Goal: Task Accomplishment & Management: Use online tool/utility

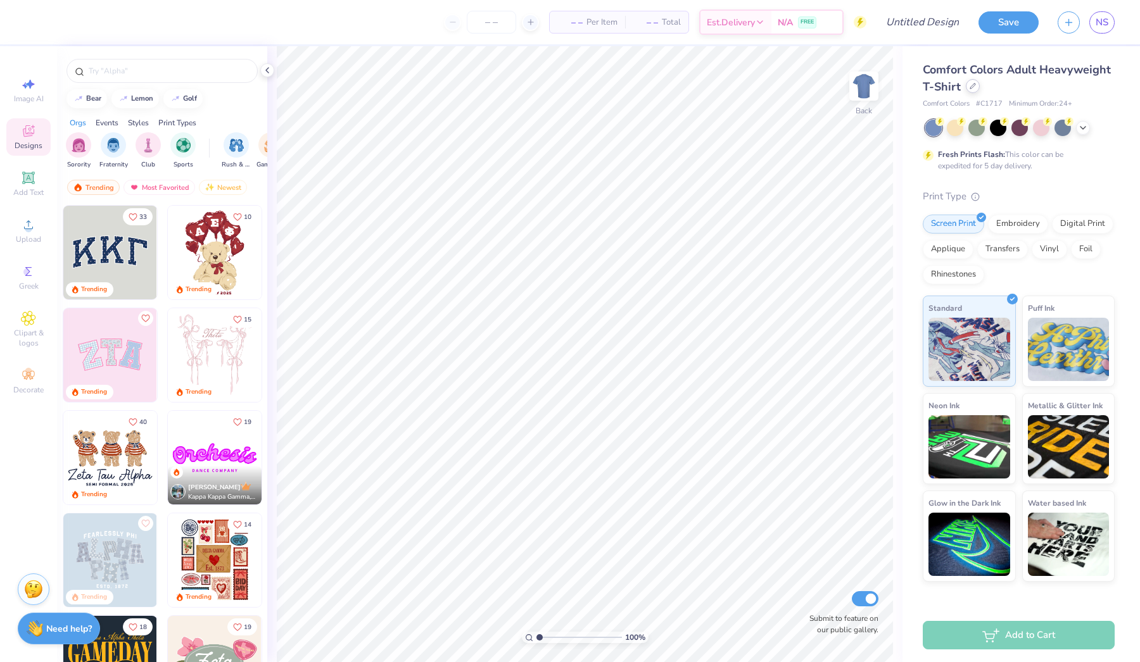
click at [970, 87] on icon at bounding box center [972, 86] width 6 height 6
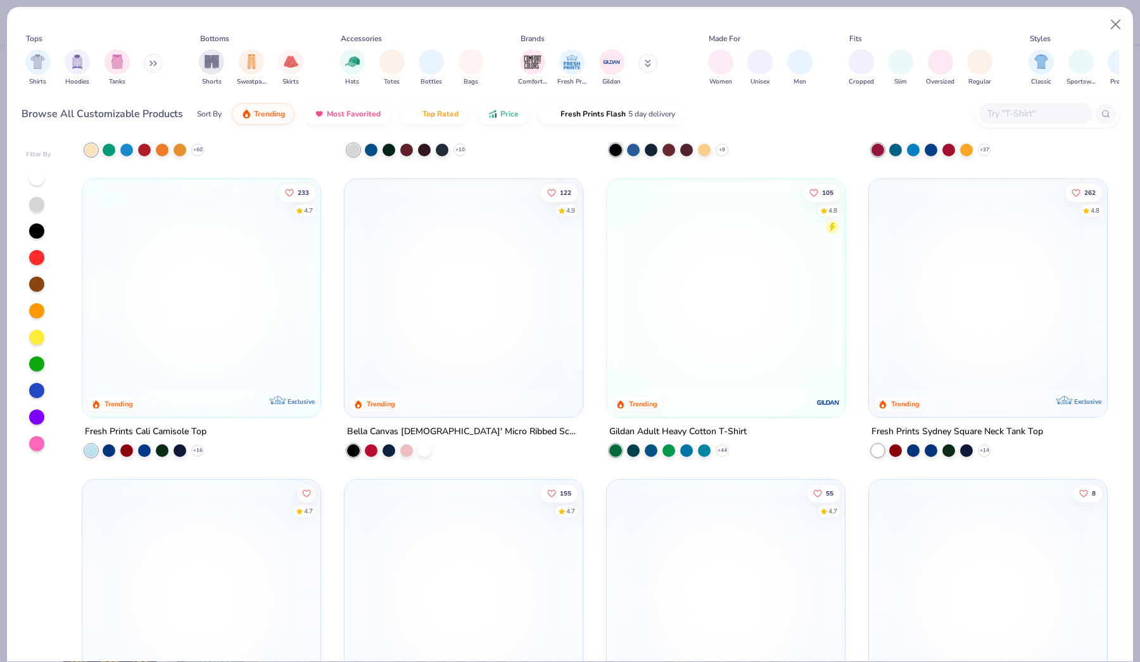
scroll to position [327, 0]
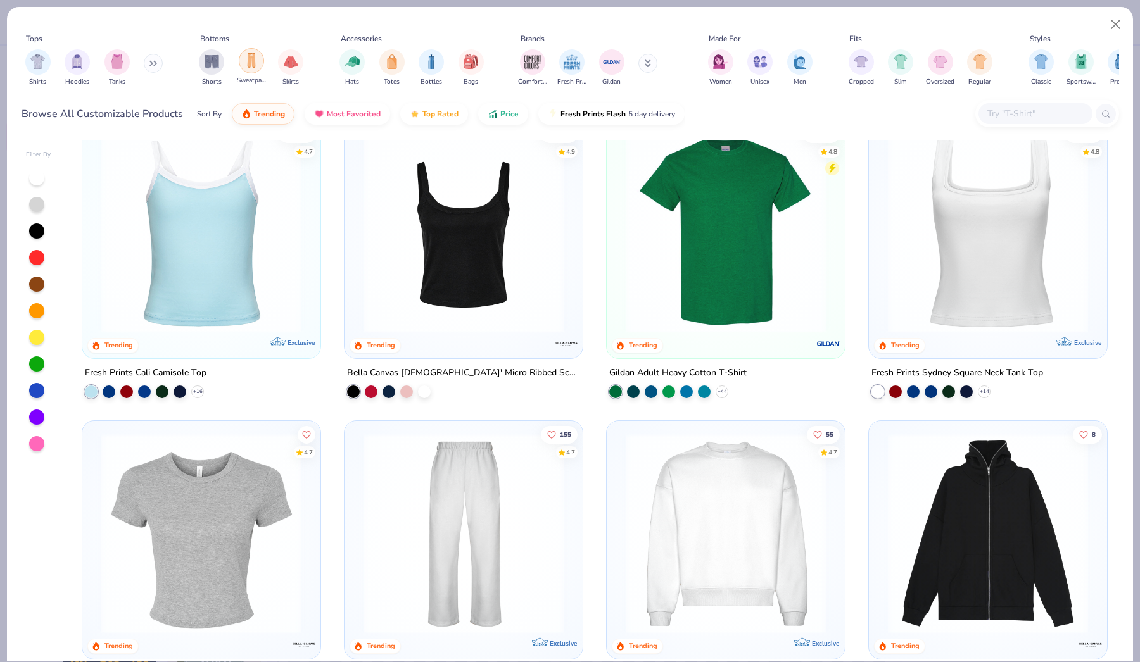
click at [251, 65] on img "filter for Sweatpants" at bounding box center [251, 60] width 14 height 15
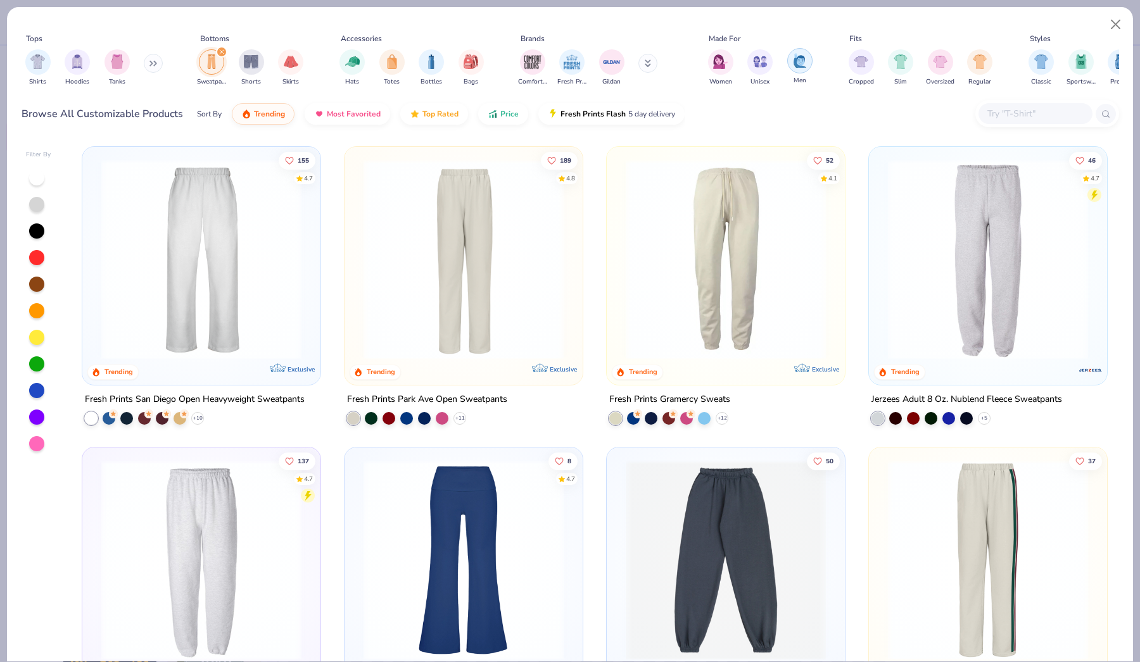
click at [795, 61] on img "filter for Men" at bounding box center [800, 60] width 14 height 15
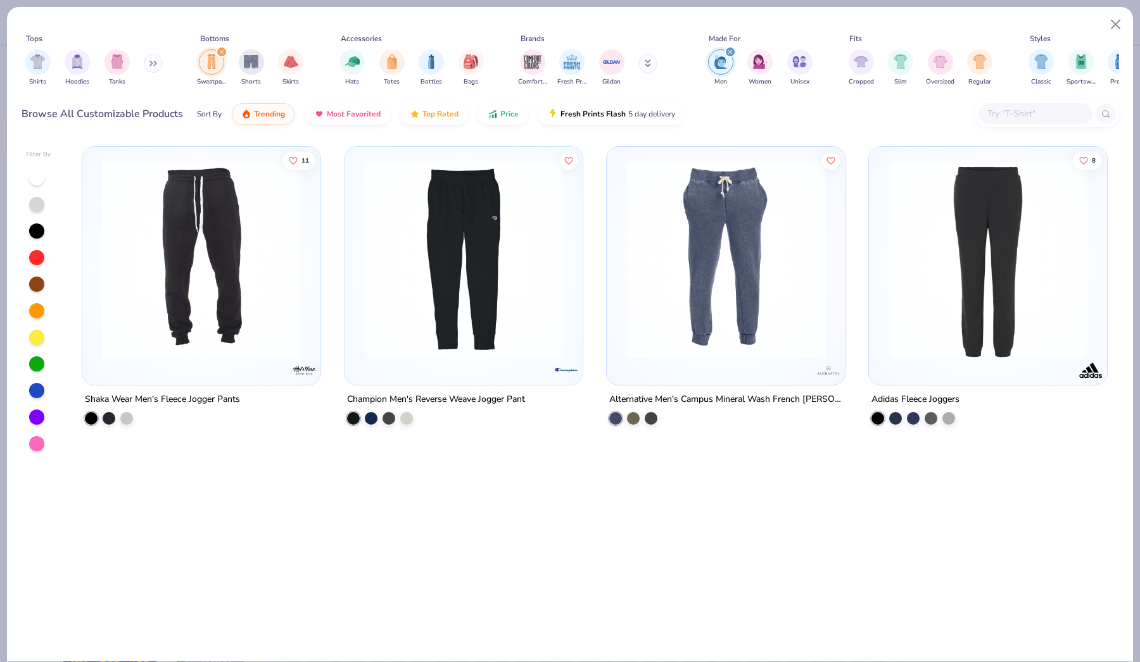
click at [207, 65] on img "filter for Sweatpants" at bounding box center [212, 61] width 14 height 15
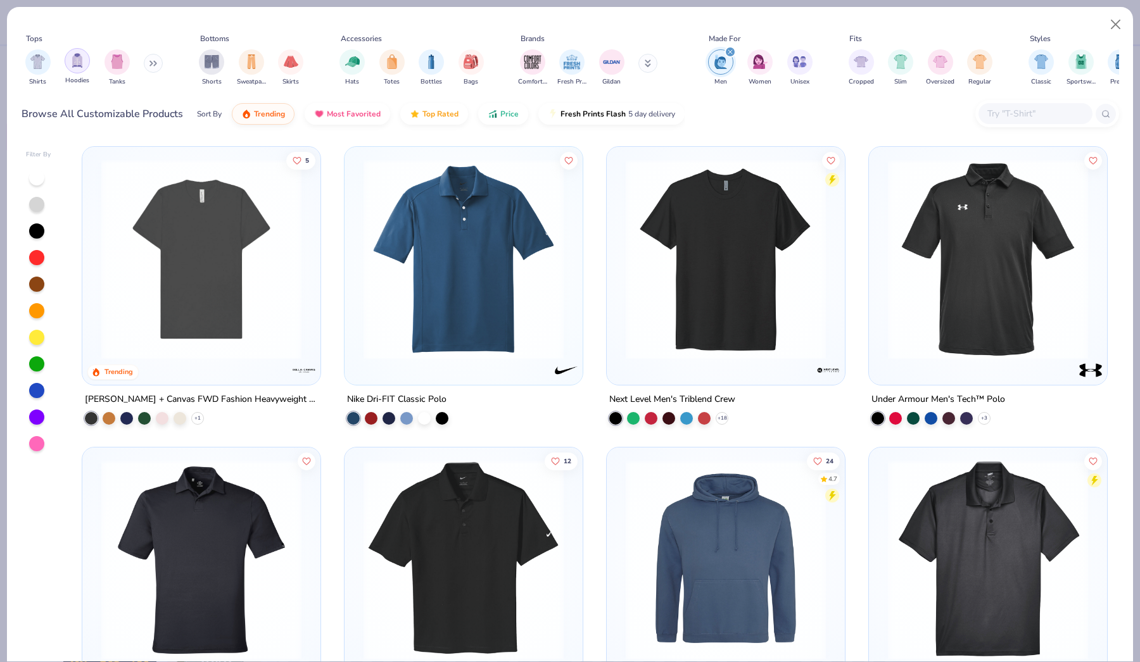
click at [72, 63] on img "filter for Hoodies" at bounding box center [77, 60] width 14 height 15
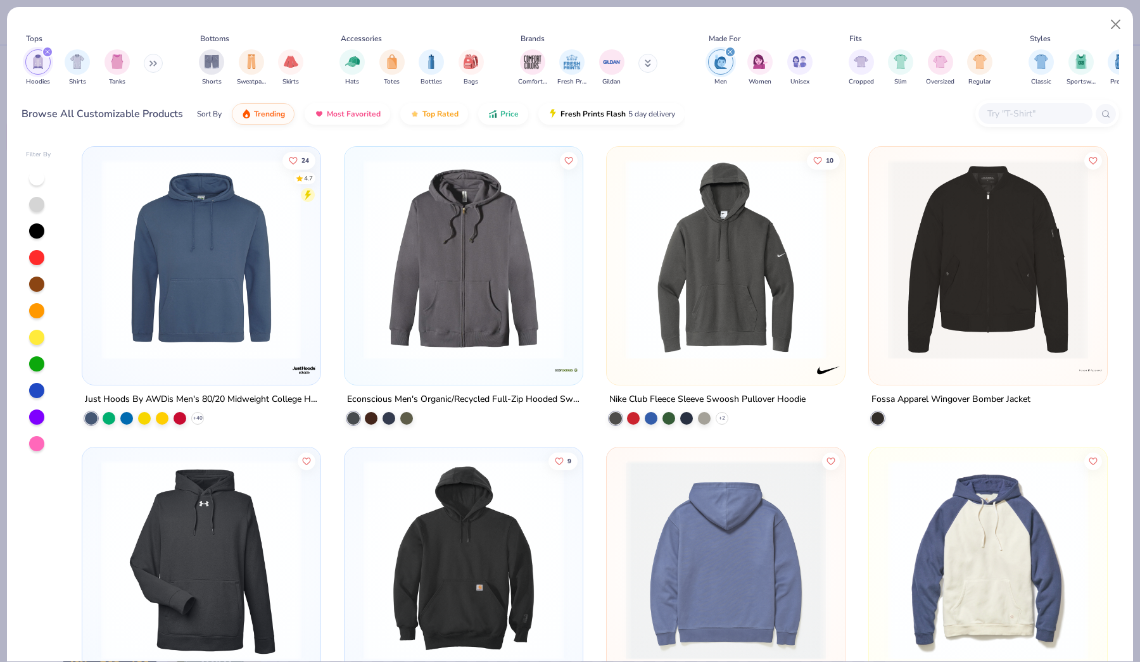
scroll to position [9, 0]
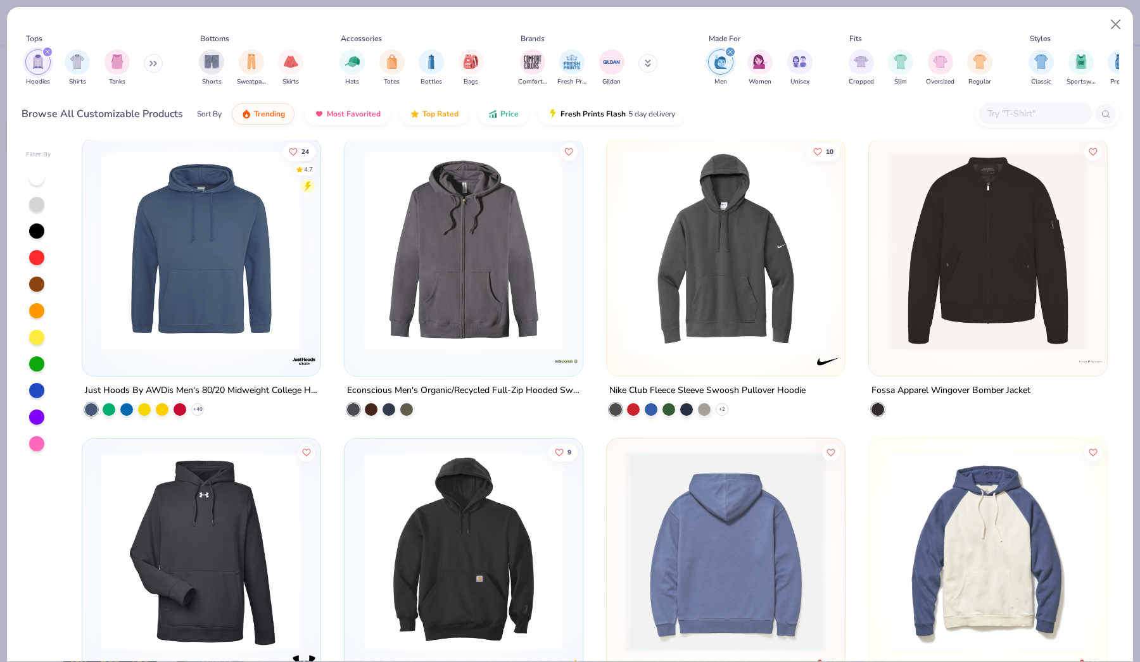
click at [226, 293] on img at bounding box center [201, 251] width 213 height 200
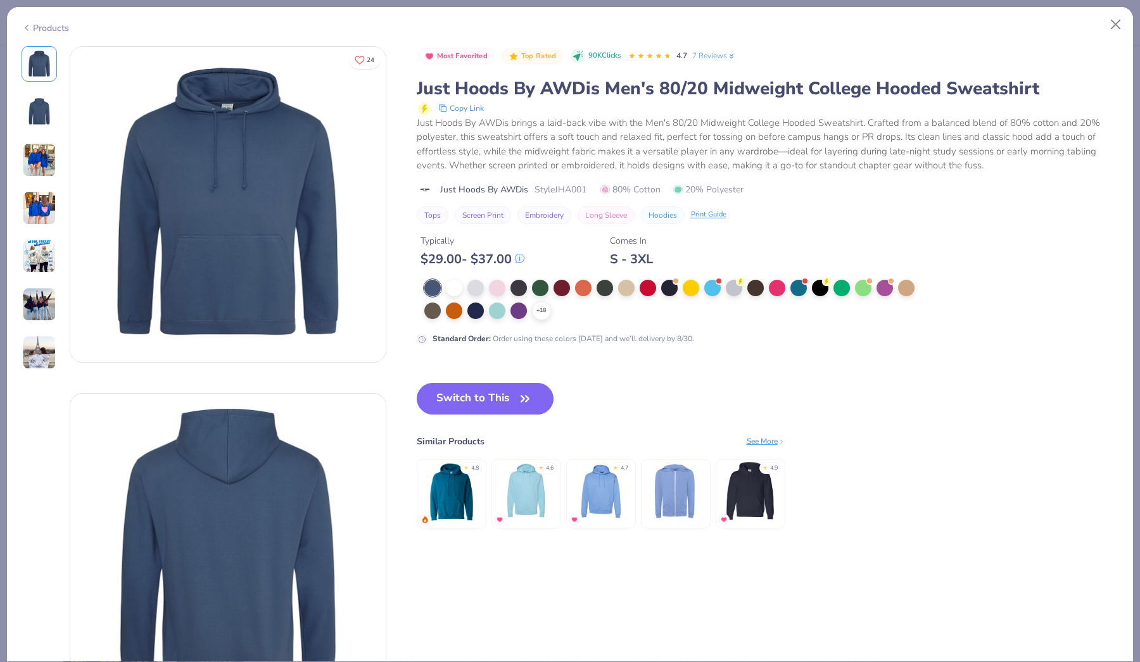
scroll to position [24, 0]
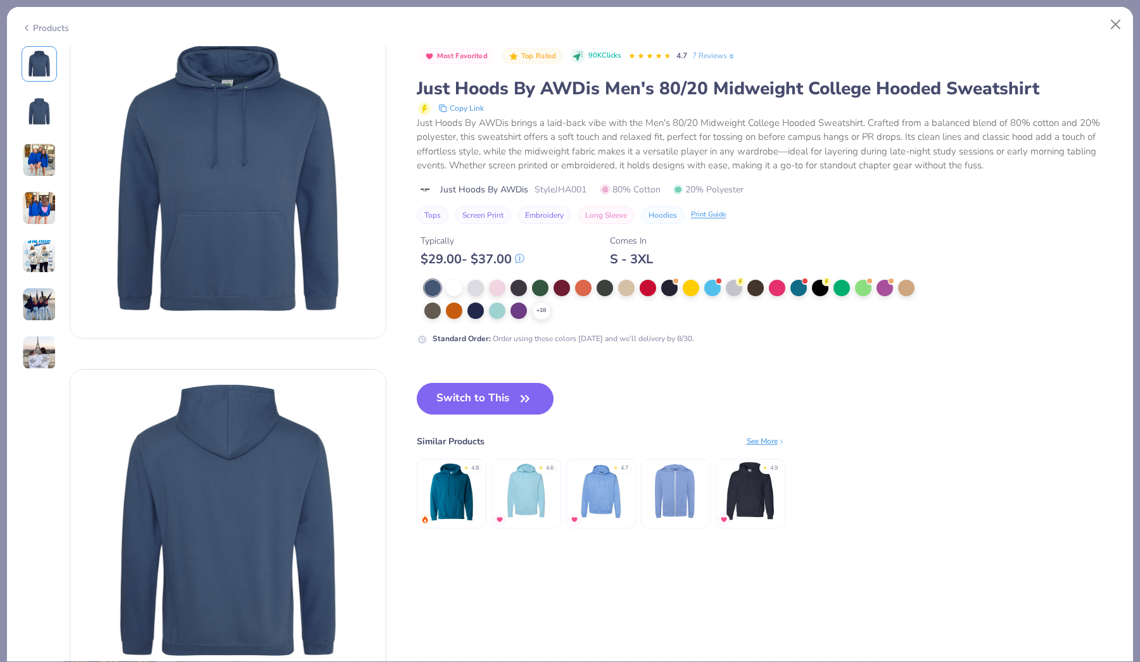
click at [28, 156] on img at bounding box center [39, 160] width 34 height 34
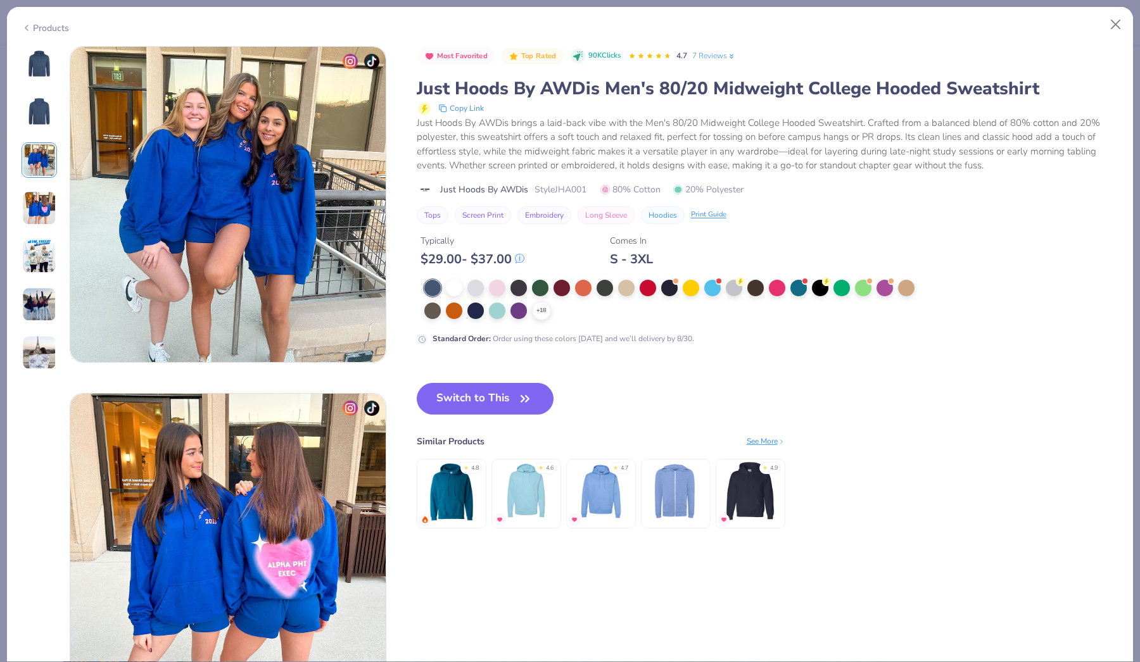
click at [41, 302] on img at bounding box center [39, 304] width 34 height 34
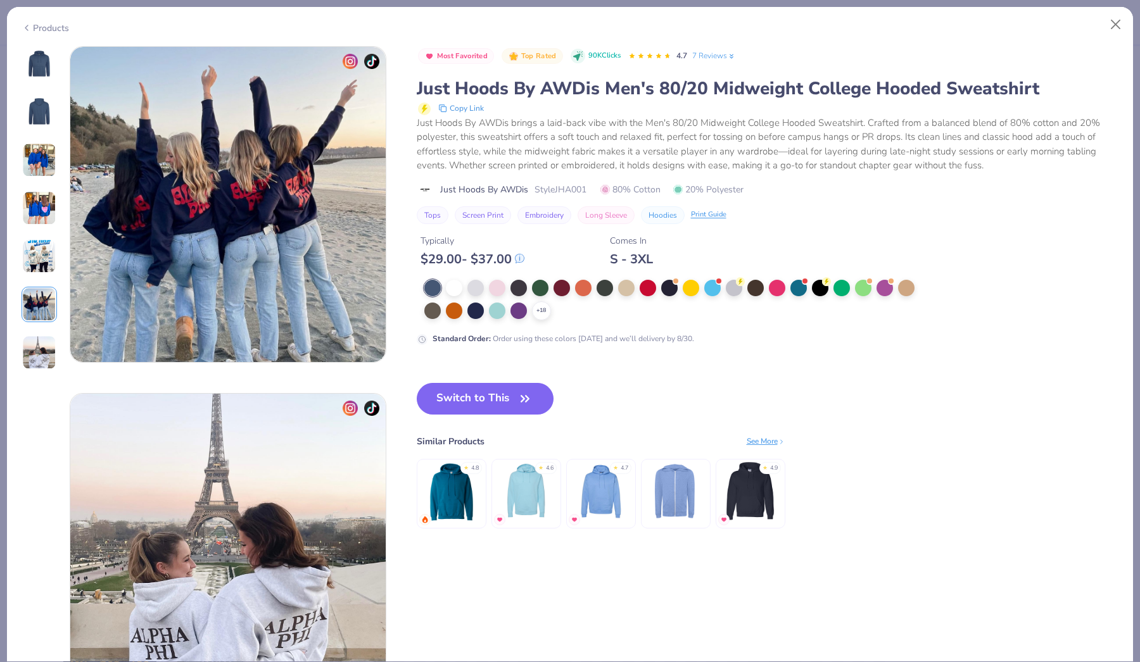
click at [38, 258] on img at bounding box center [39, 256] width 34 height 34
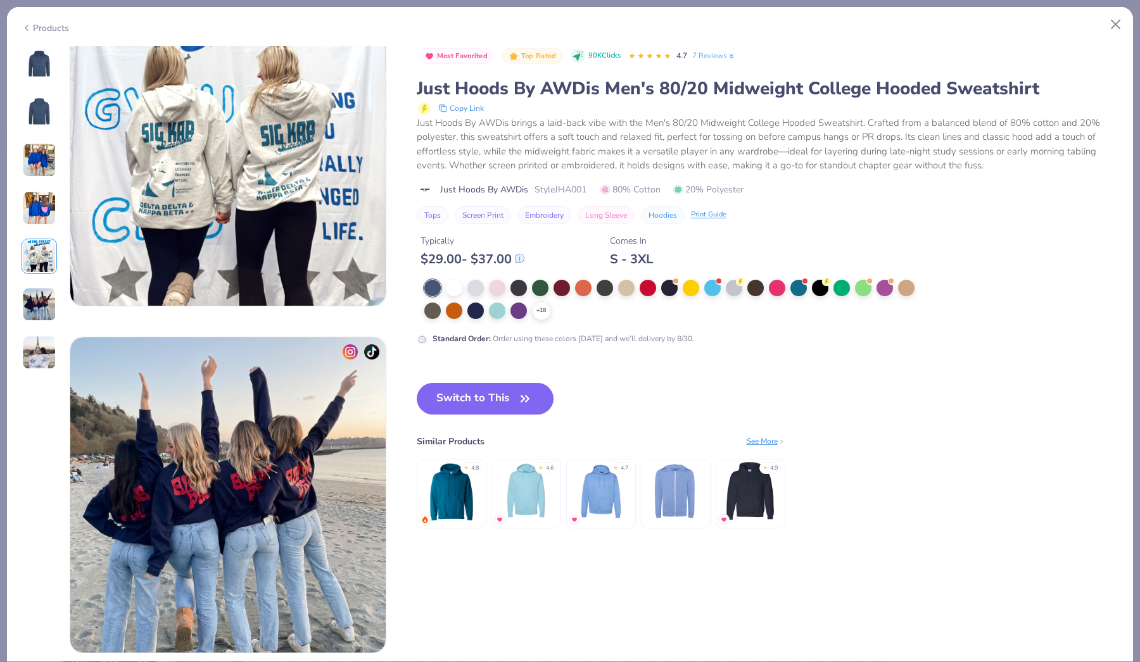
click at [39, 363] on img at bounding box center [39, 353] width 34 height 34
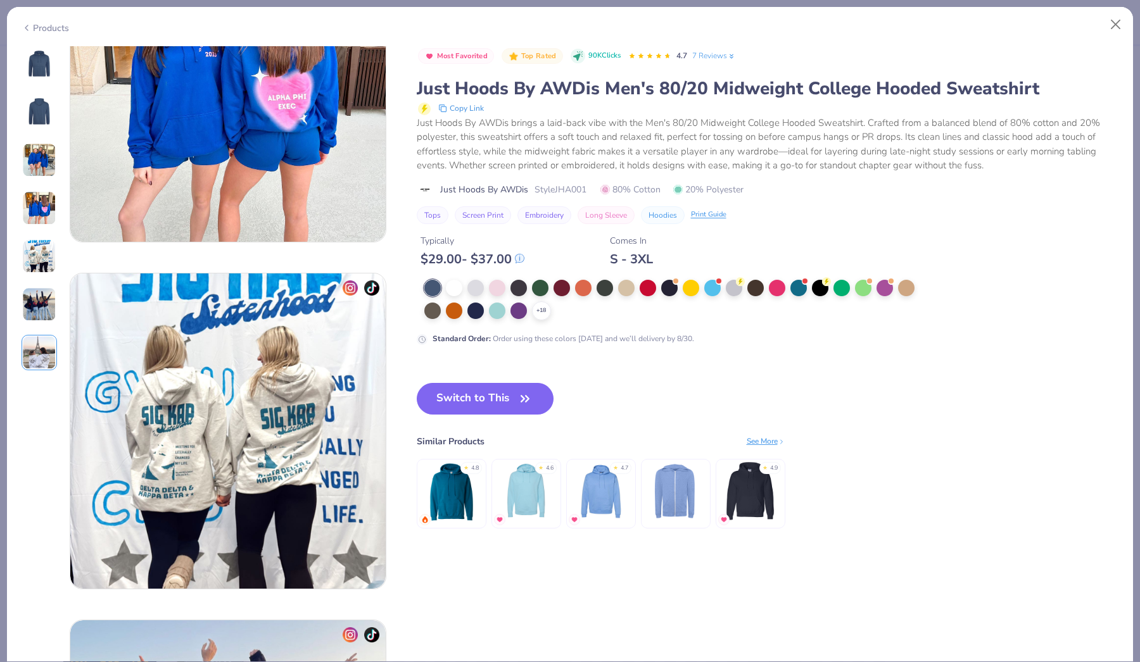
scroll to position [1064, 0]
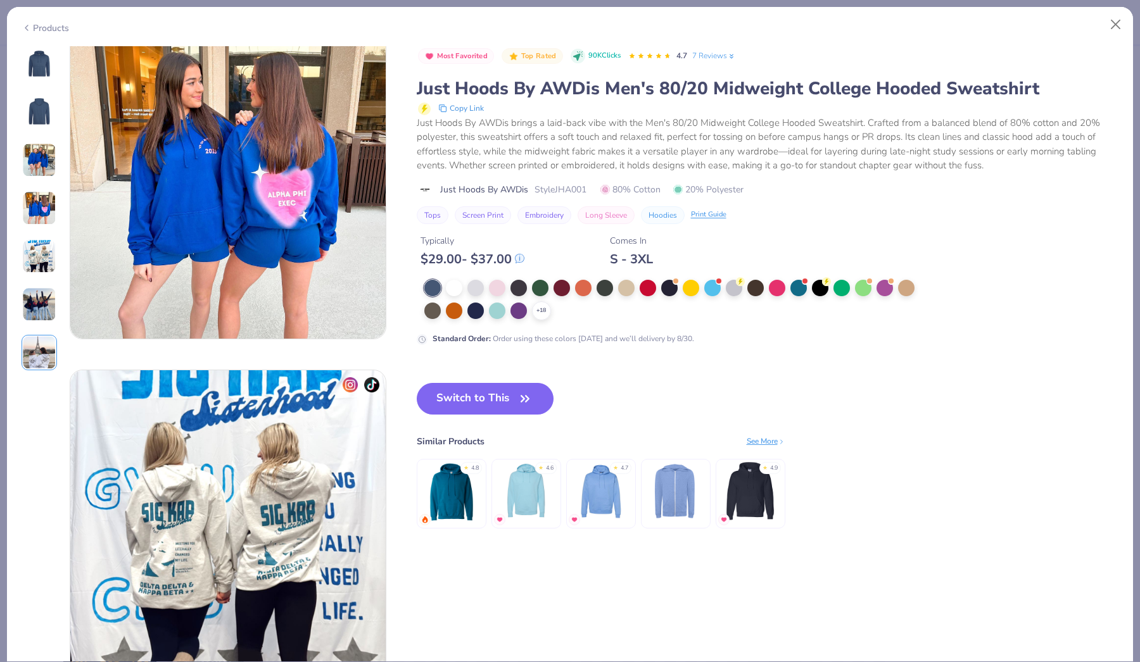
click at [27, 25] on polyline at bounding box center [26, 27] width 3 height 5
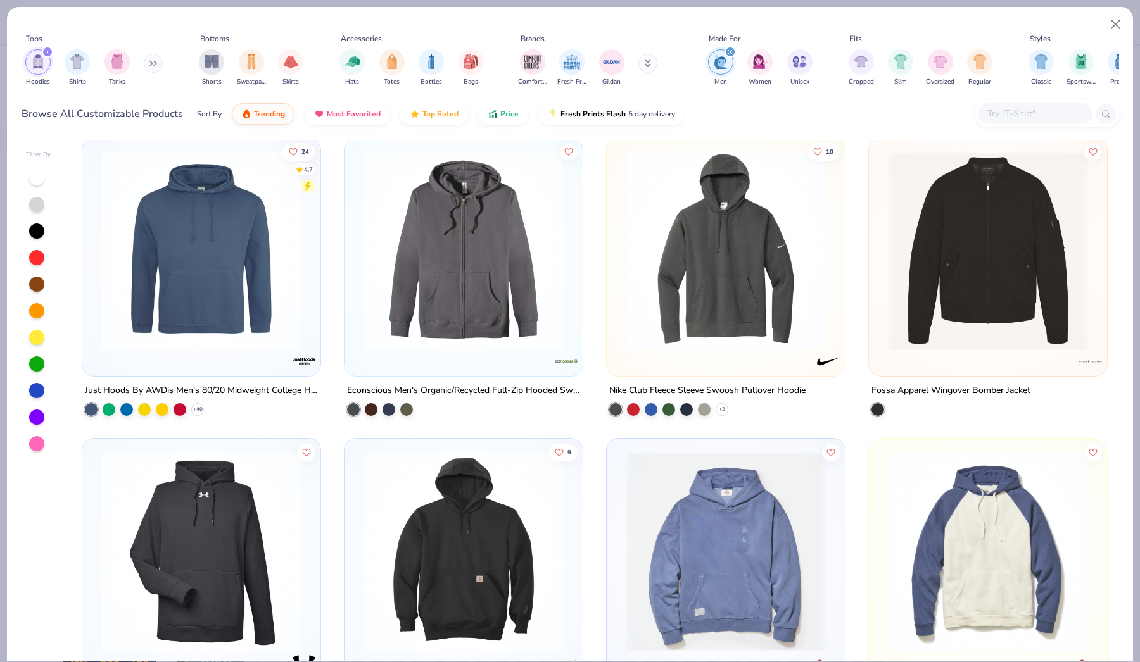
click at [711, 66] on div "filter for Men" at bounding box center [720, 61] width 25 height 25
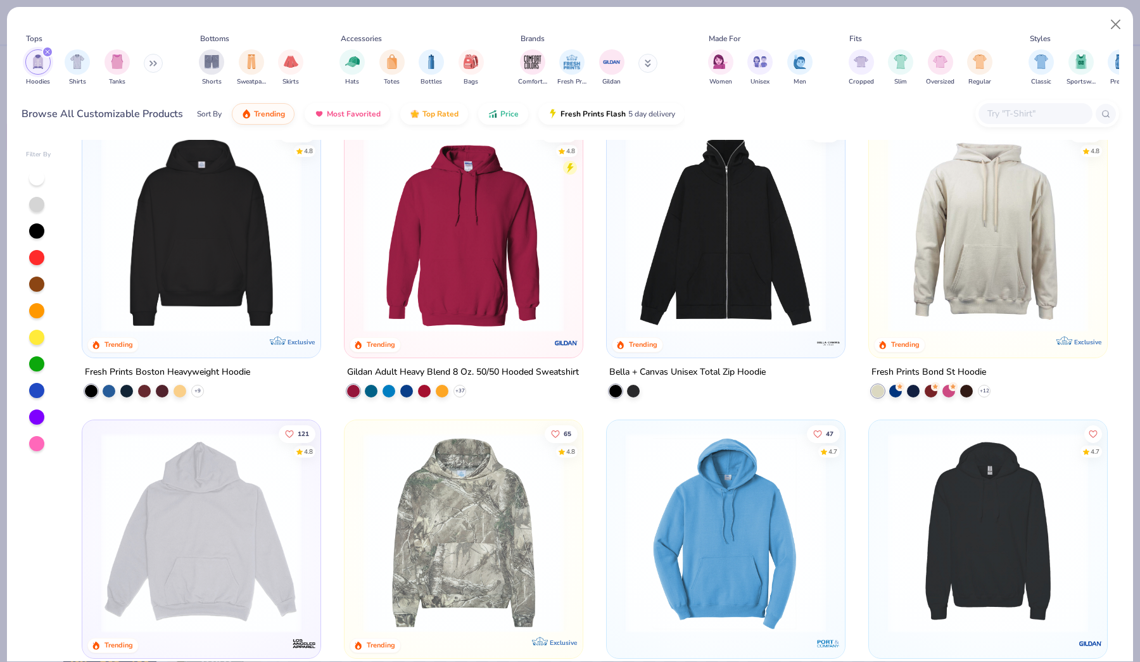
scroll to position [3, 0]
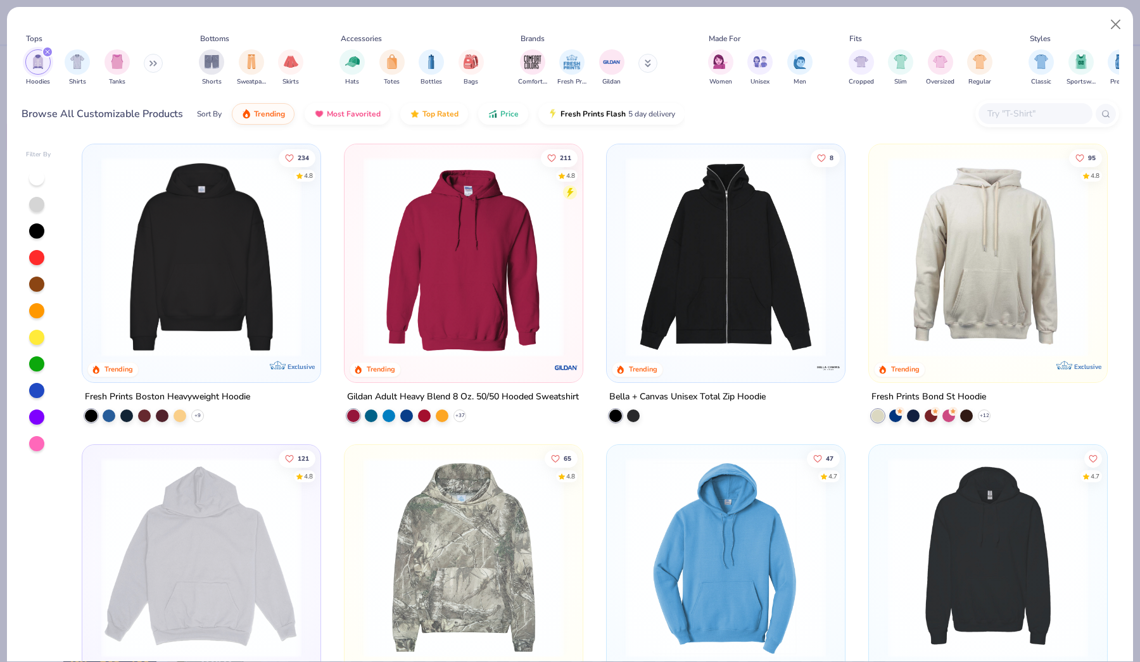
click at [181, 259] on img at bounding box center [201, 257] width 213 height 200
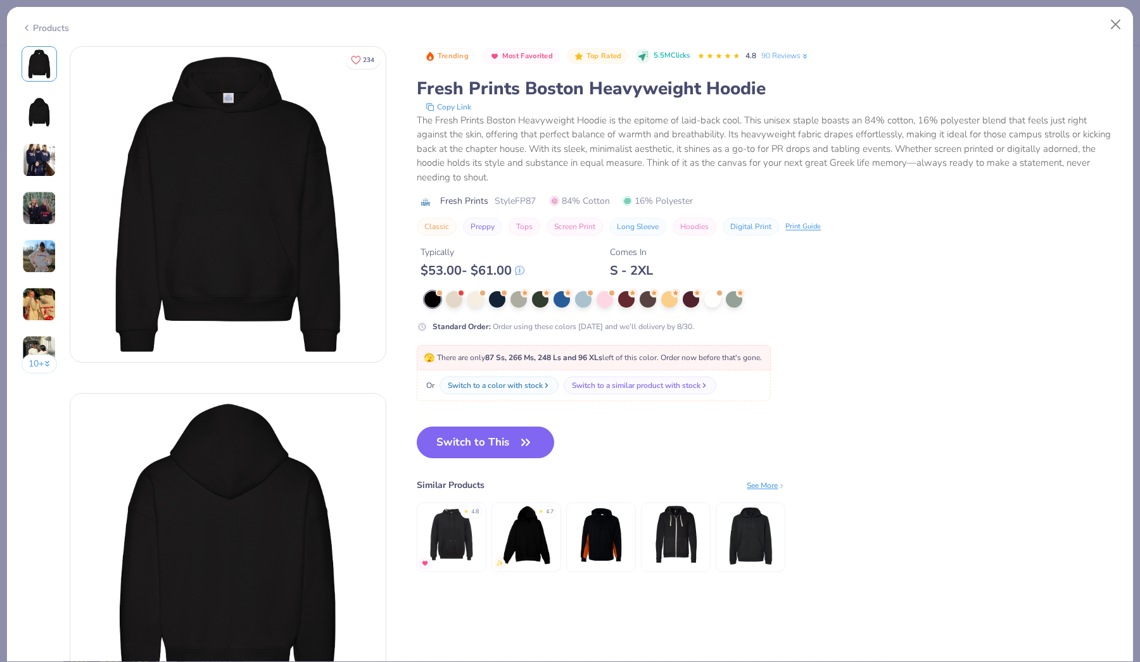
click at [38, 273] on img at bounding box center [39, 256] width 34 height 34
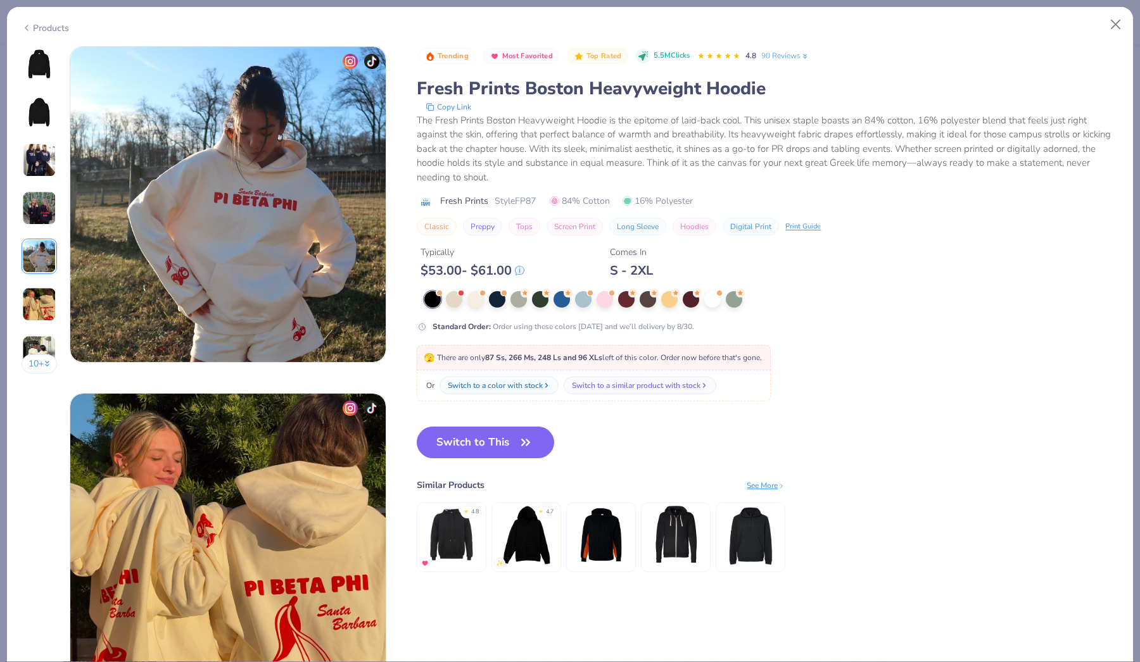
click at [438, 227] on button "Classic" at bounding box center [437, 227] width 40 height 18
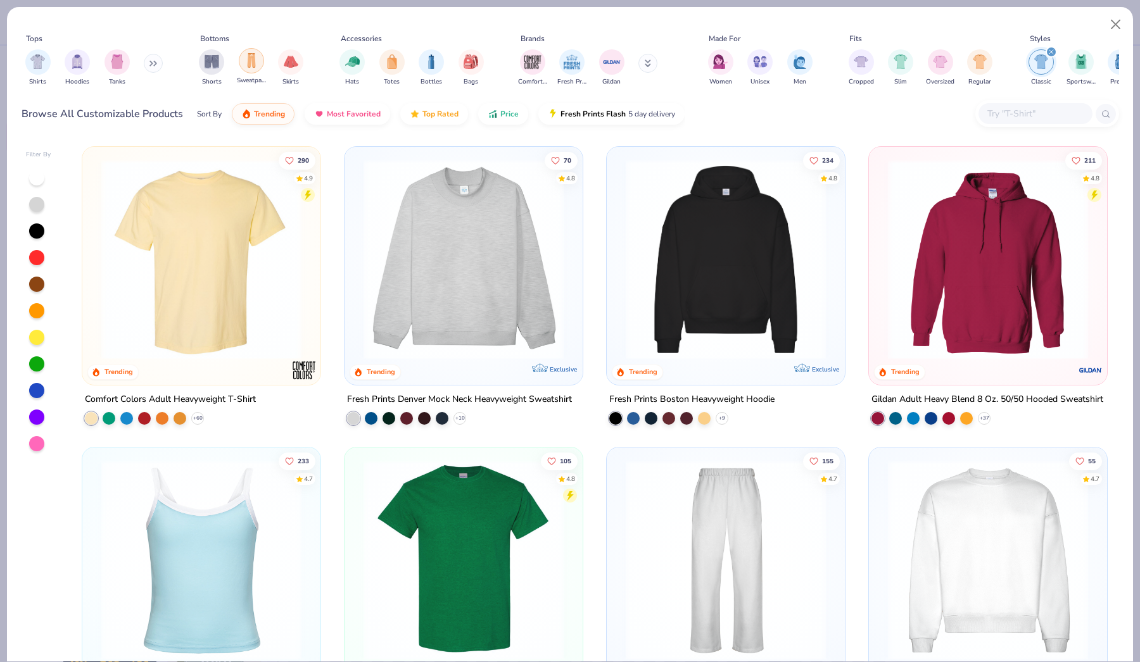
click at [255, 60] on img "filter for Sweatpants" at bounding box center [251, 60] width 14 height 15
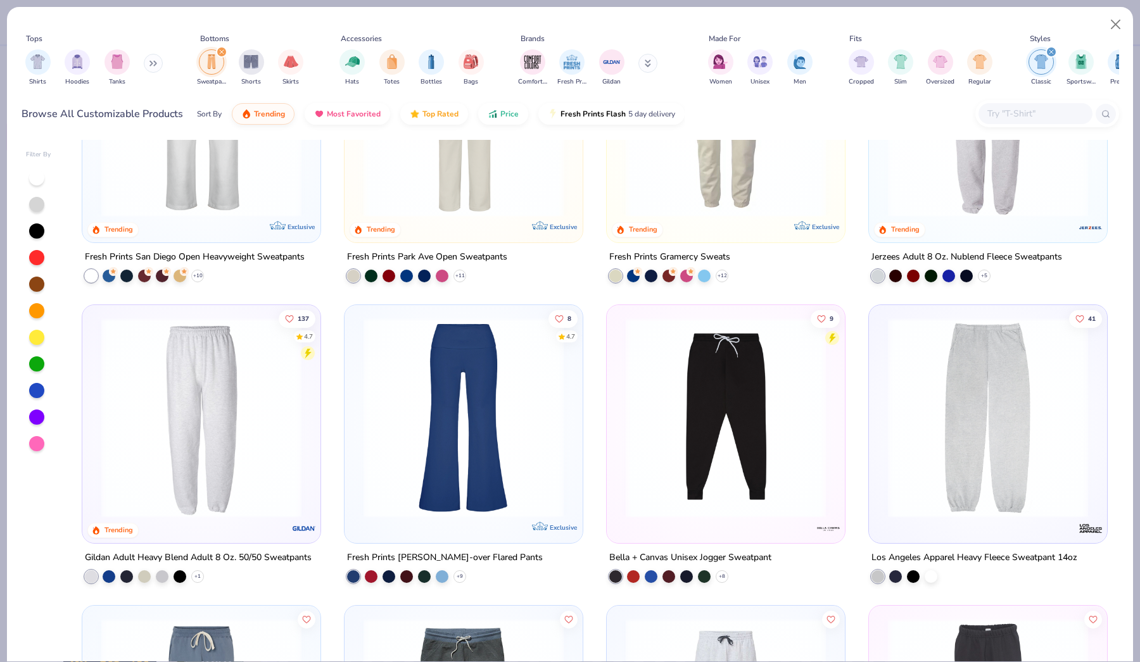
scroll to position [170, 0]
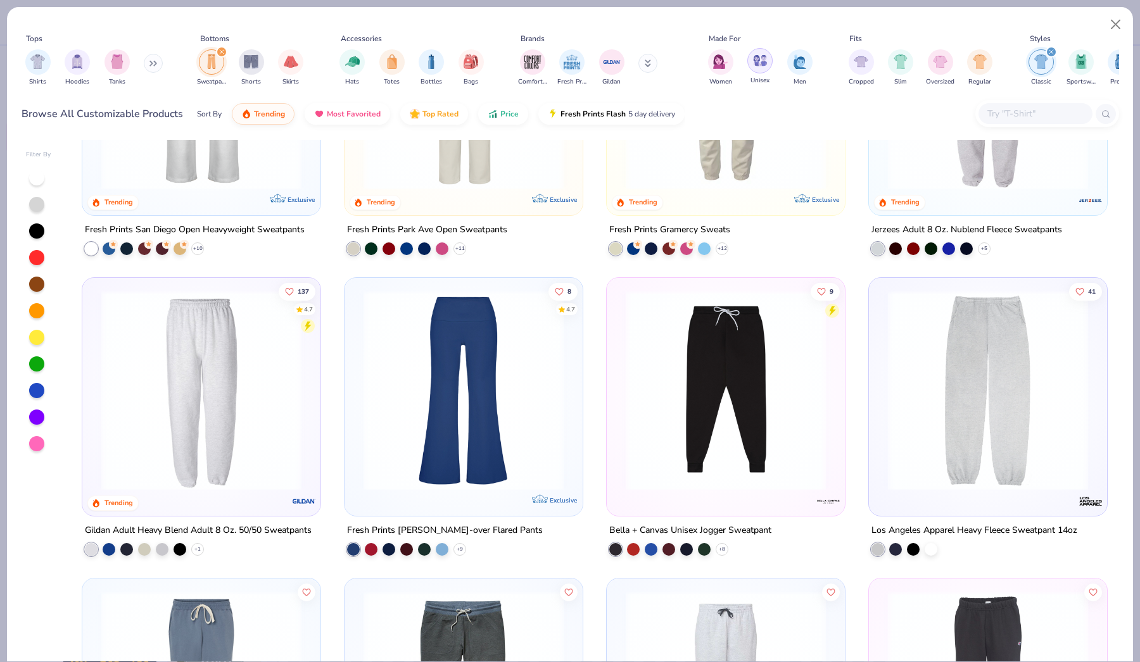
click at [762, 67] on img "filter for Unisex" at bounding box center [760, 60] width 15 height 15
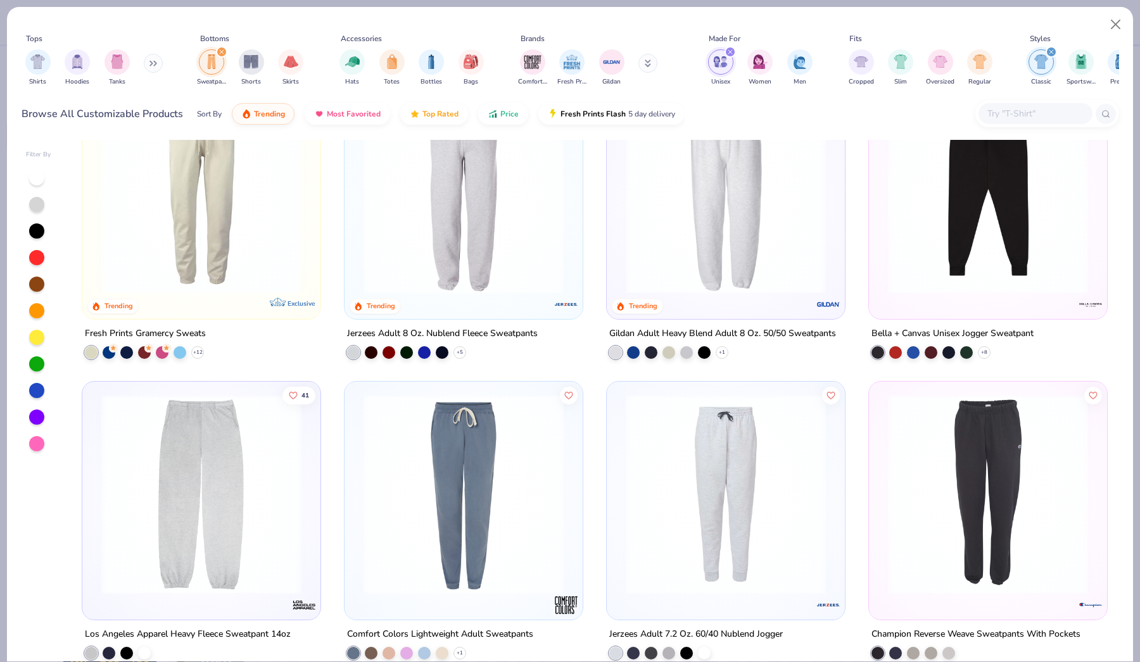
scroll to position [149, 0]
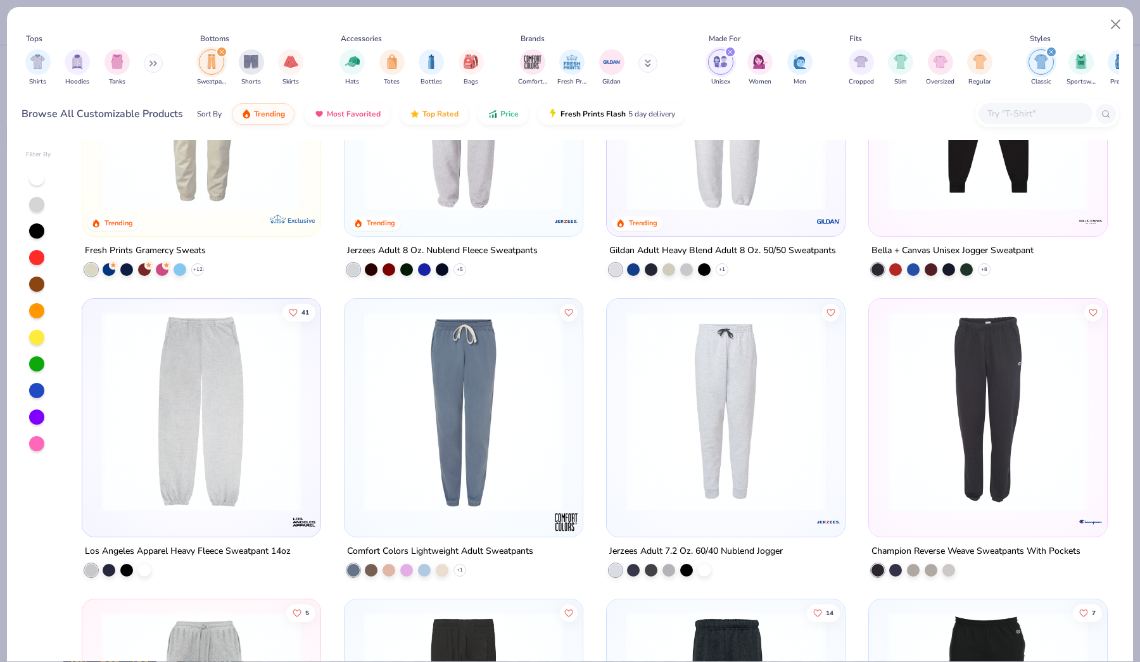
click at [289, 452] on img at bounding box center [201, 412] width 213 height 200
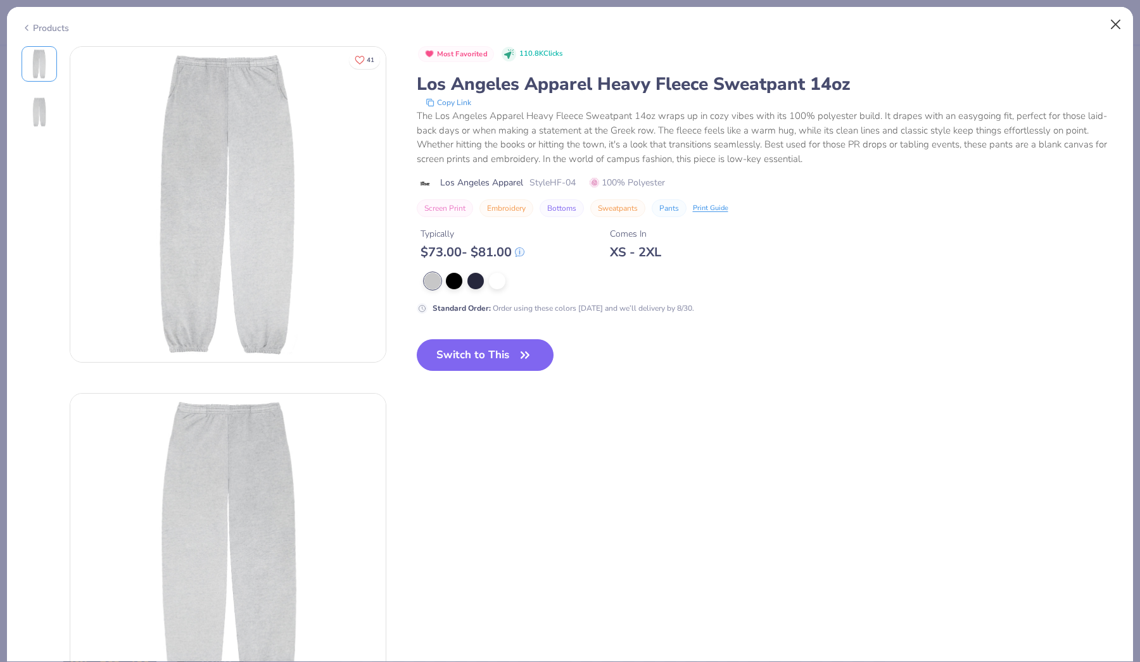
click at [1121, 20] on button "Close" at bounding box center [1116, 25] width 24 height 24
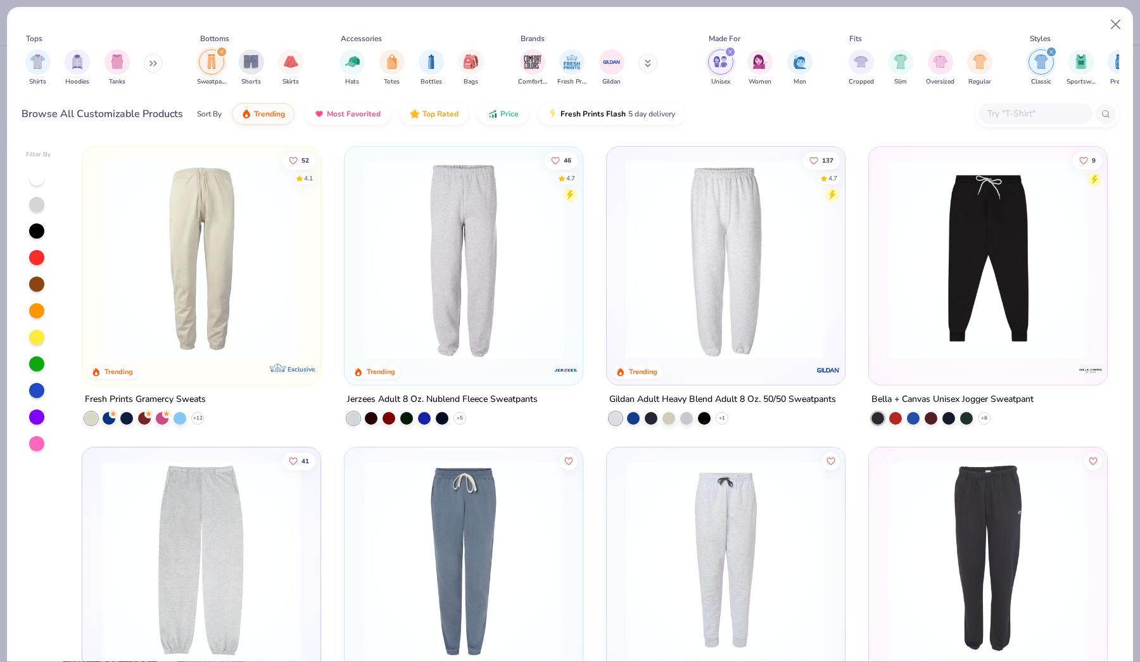
click at [487, 274] on img at bounding box center [463, 260] width 213 height 200
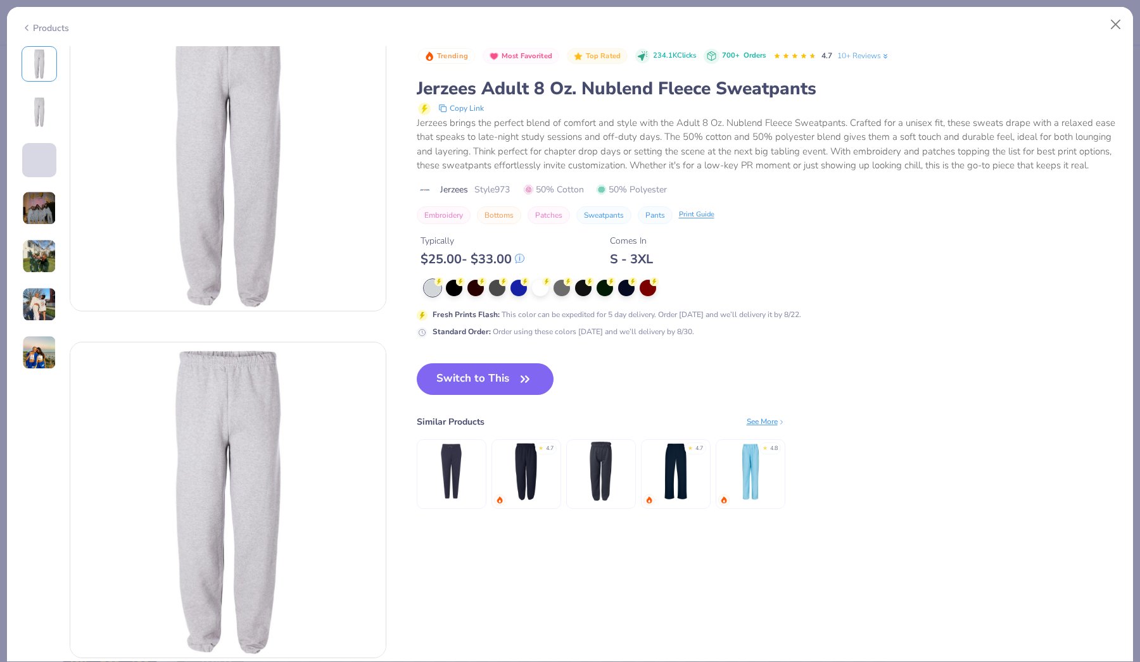
scroll to position [55, 0]
click at [40, 153] on img at bounding box center [39, 160] width 34 height 34
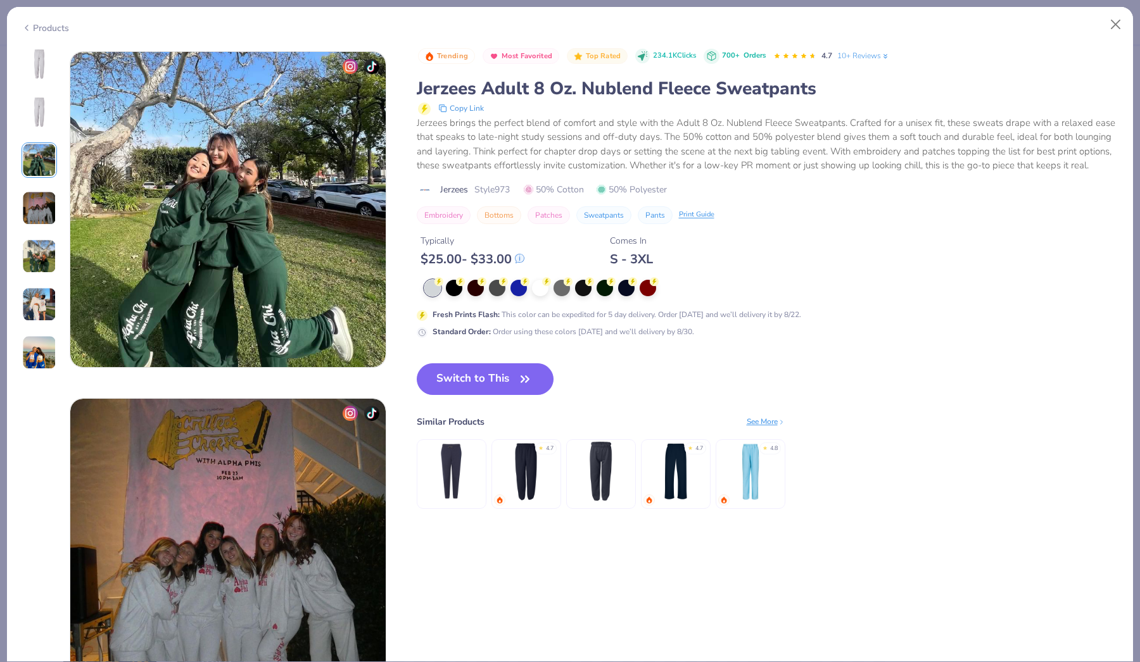
scroll to position [694, 0]
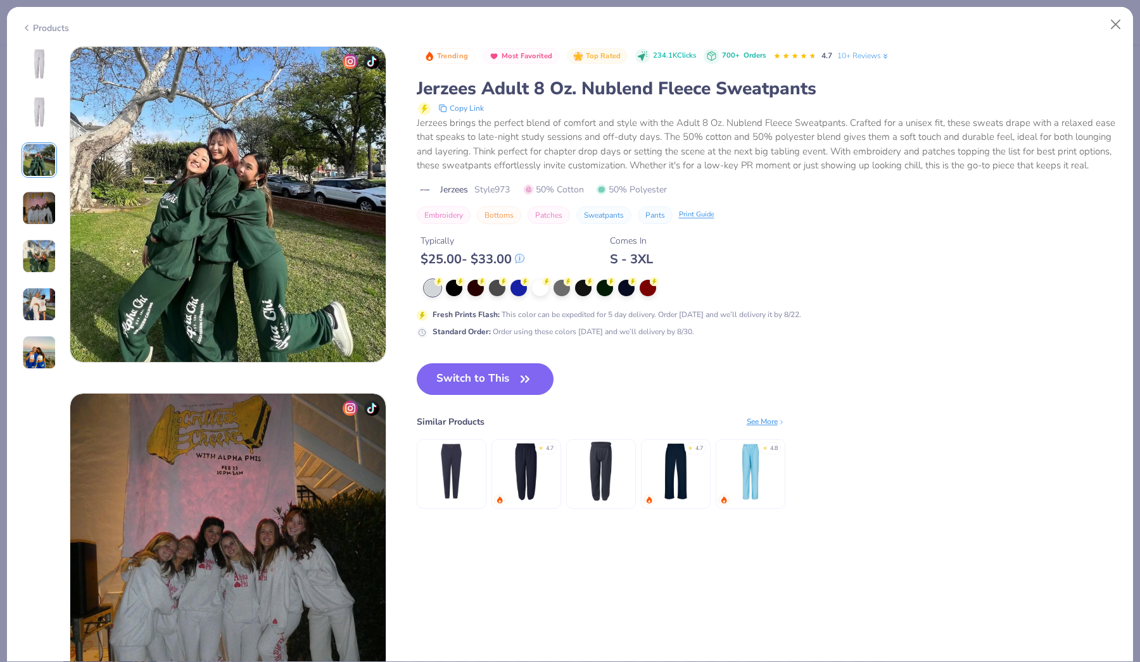
click at [37, 312] on img at bounding box center [39, 304] width 34 height 34
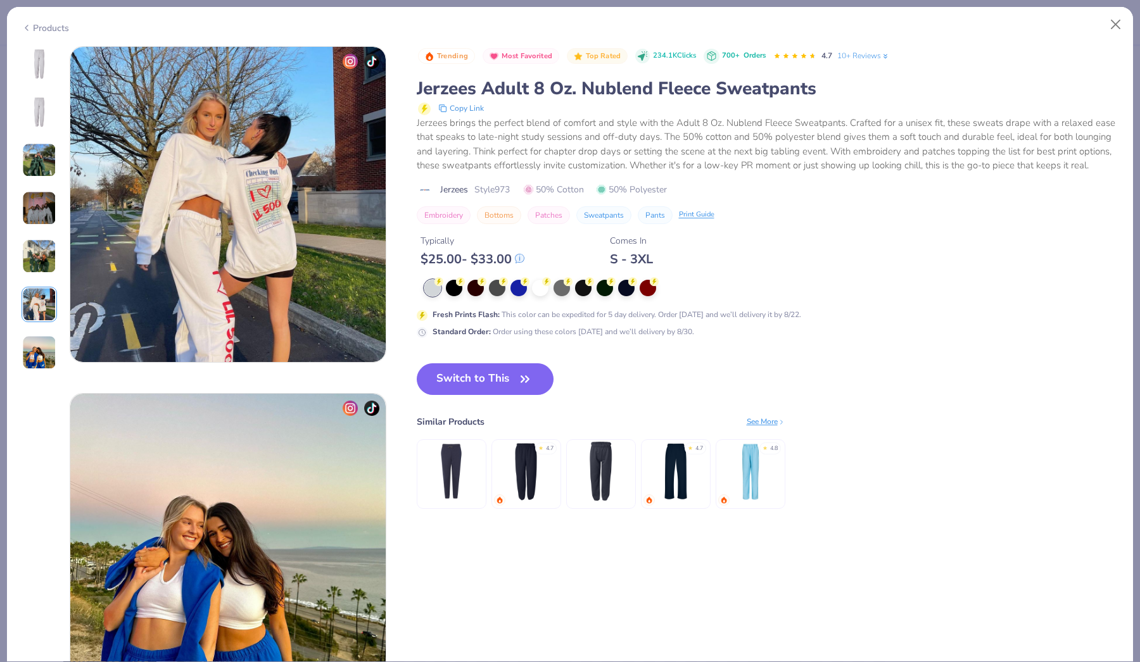
click at [37, 57] on img at bounding box center [39, 64] width 30 height 30
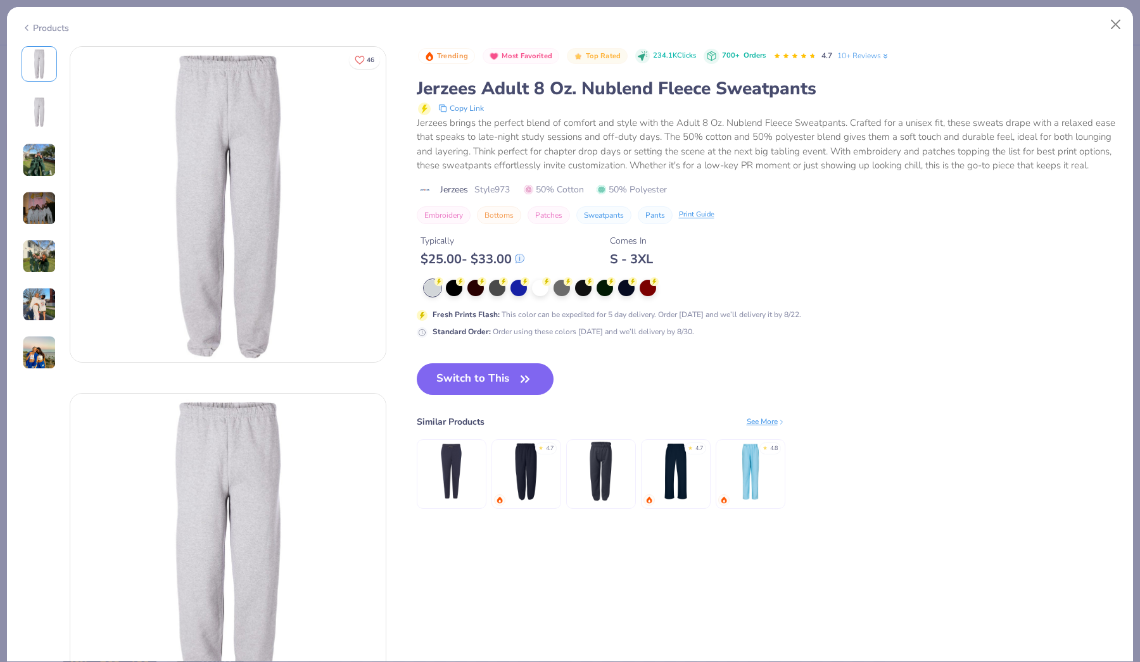
click at [530, 460] on img at bounding box center [526, 471] width 60 height 60
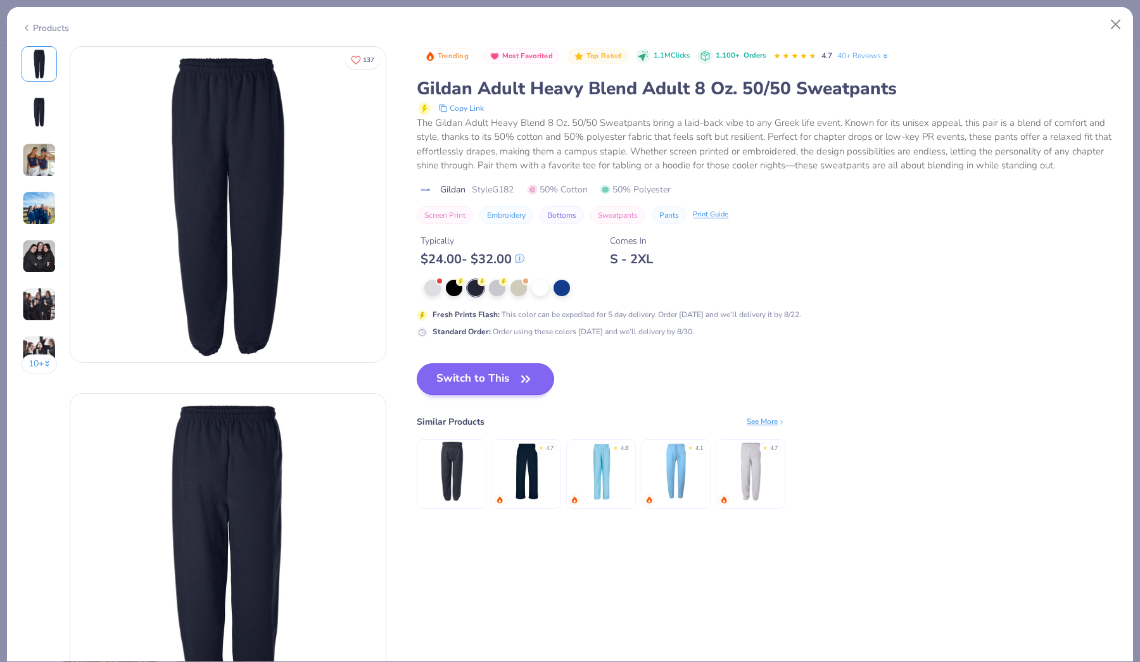
click at [505, 377] on button "Switch to This" at bounding box center [485, 379] width 137 height 32
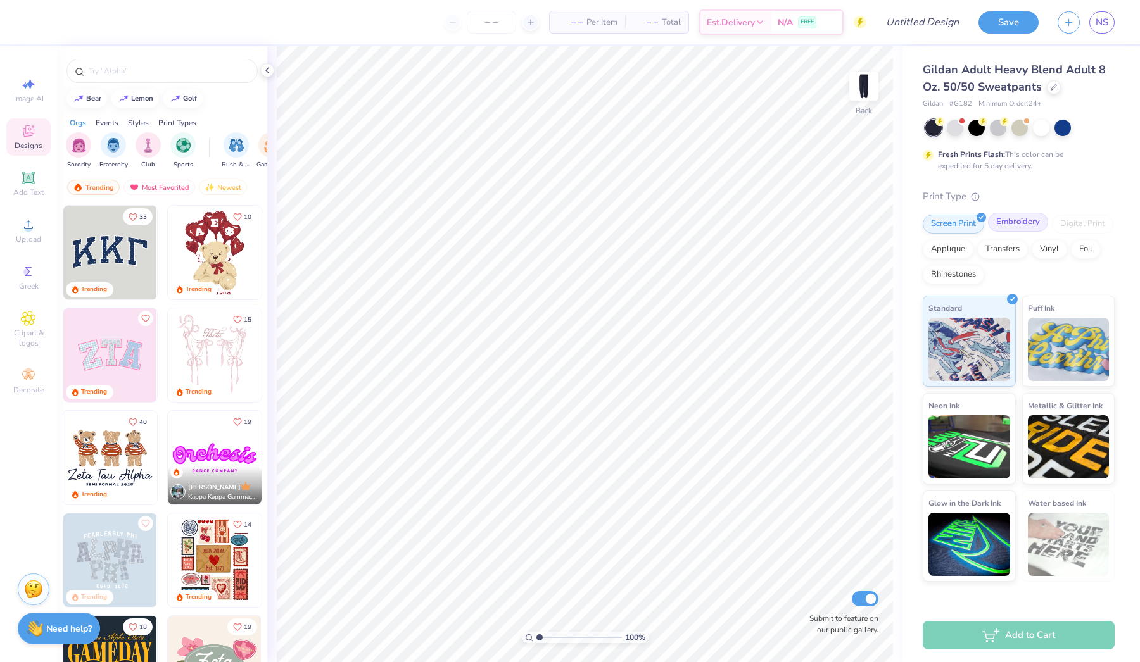
click at [1009, 223] on div "Embroidery" at bounding box center [1018, 222] width 60 height 19
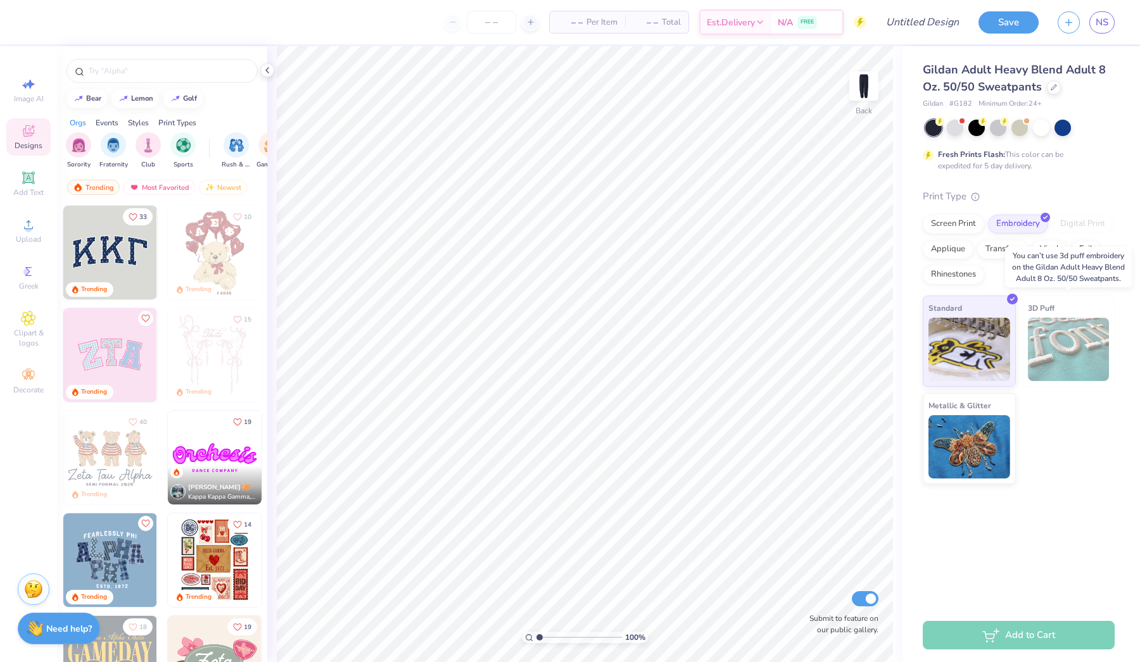
click at [1054, 341] on img at bounding box center [1069, 349] width 82 height 63
click at [165, 72] on input "text" at bounding box center [168, 71] width 162 height 13
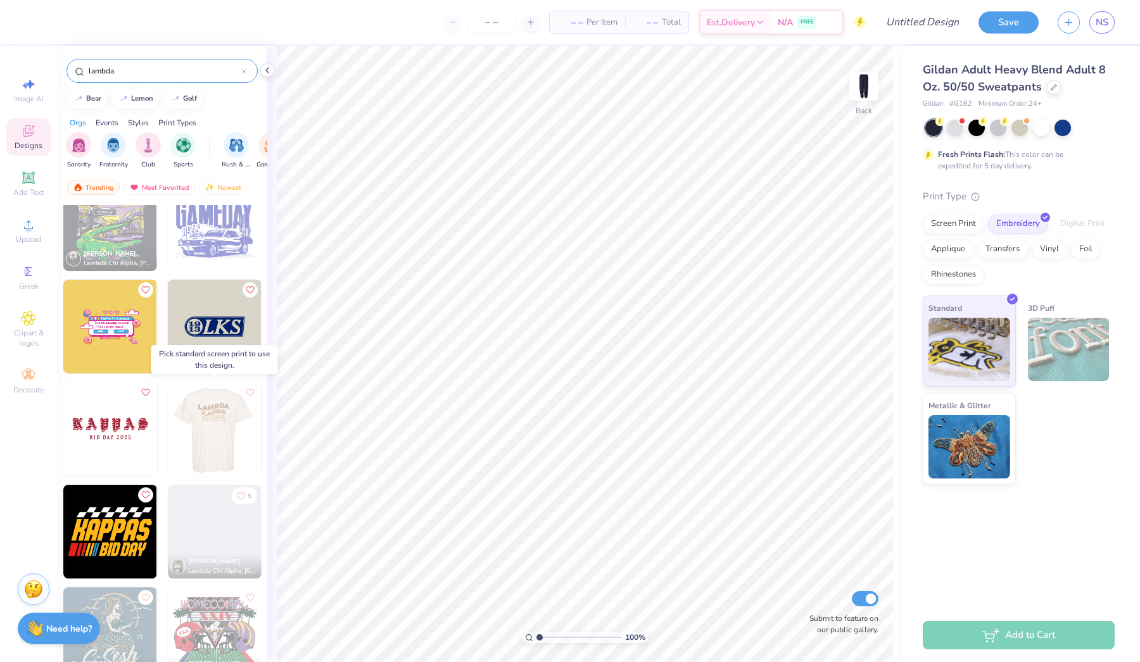
scroll to position [1168, 0]
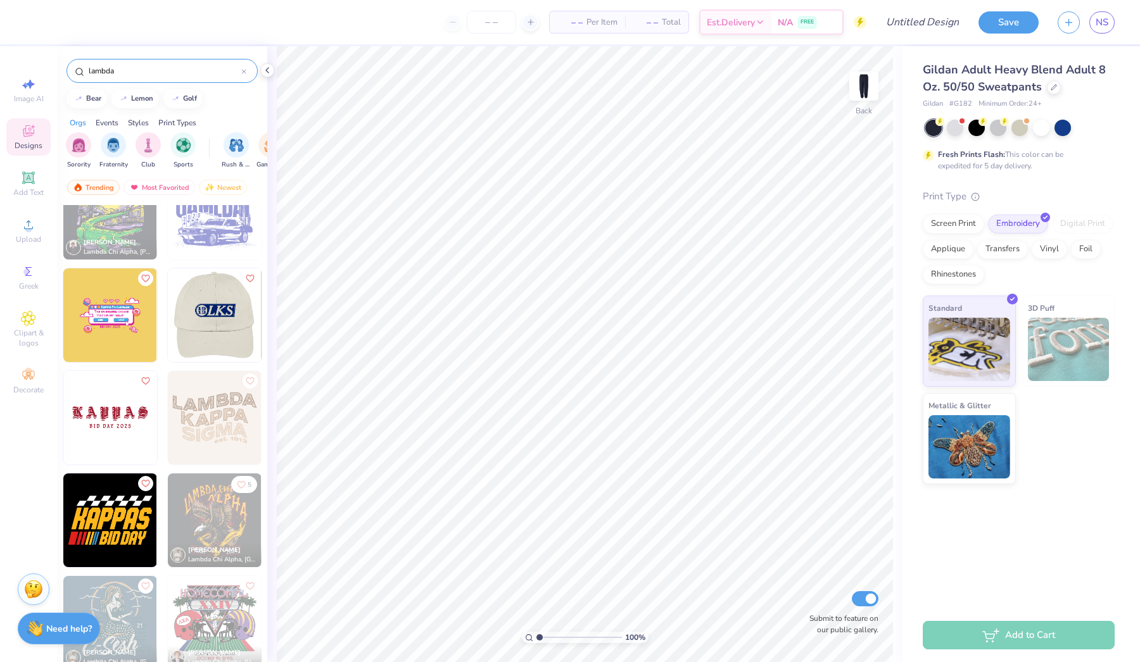
type input "lambda"
click at [208, 319] on div at bounding box center [214, 315] width 281 height 94
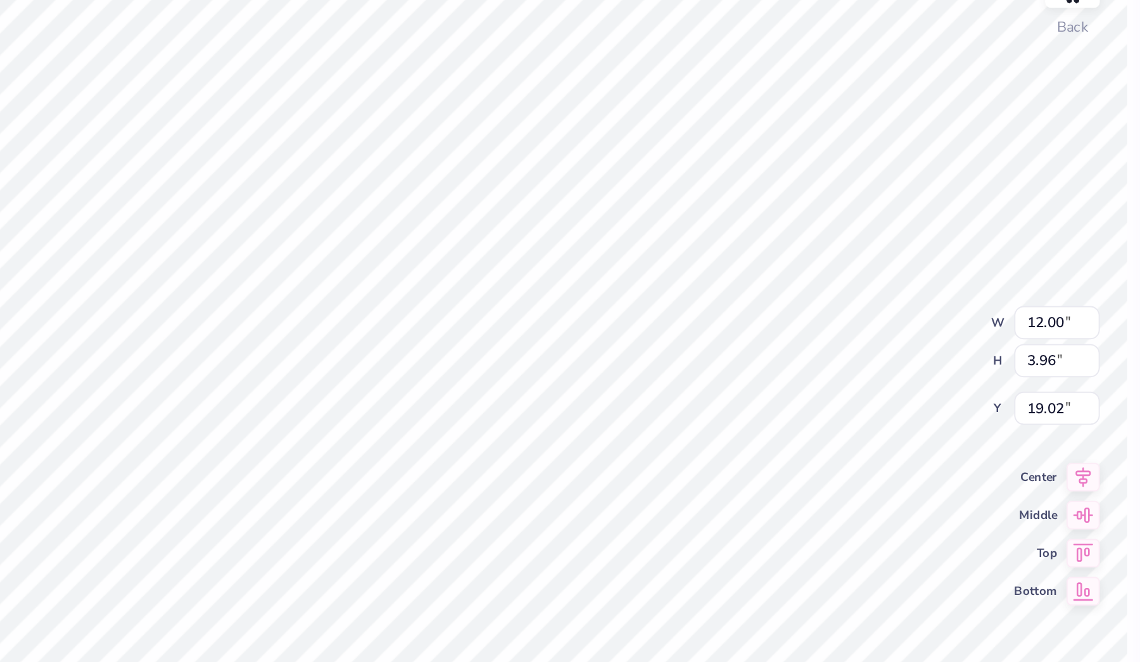
type input "6.72"
type input "2.22"
type input "5.26"
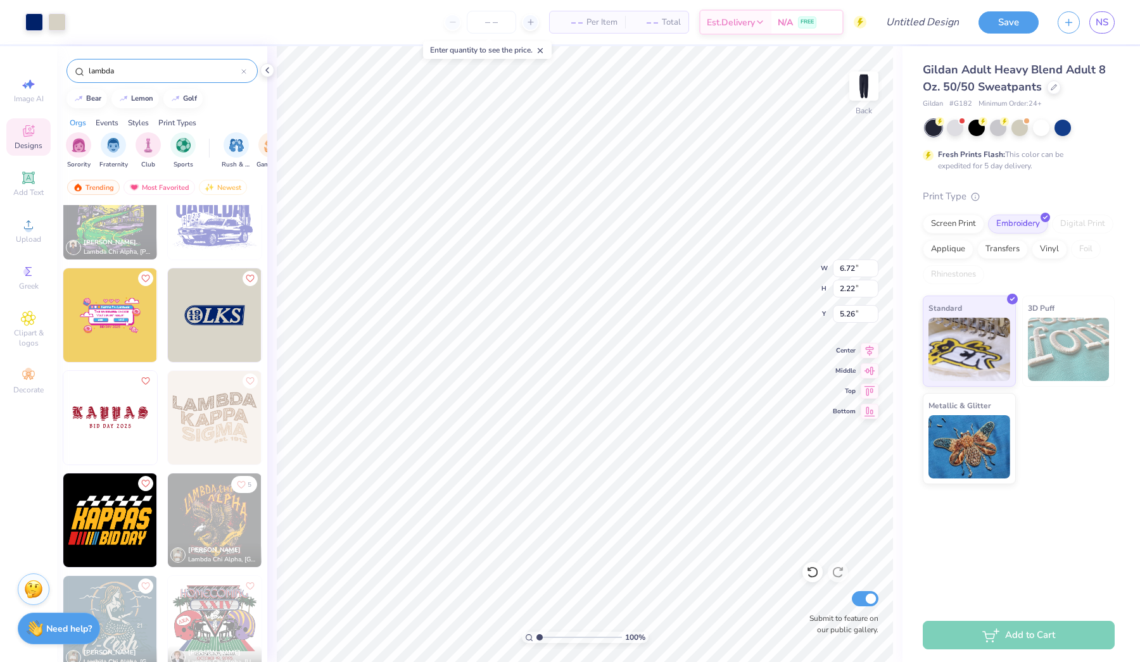
type input "2.86"
type input "0.94"
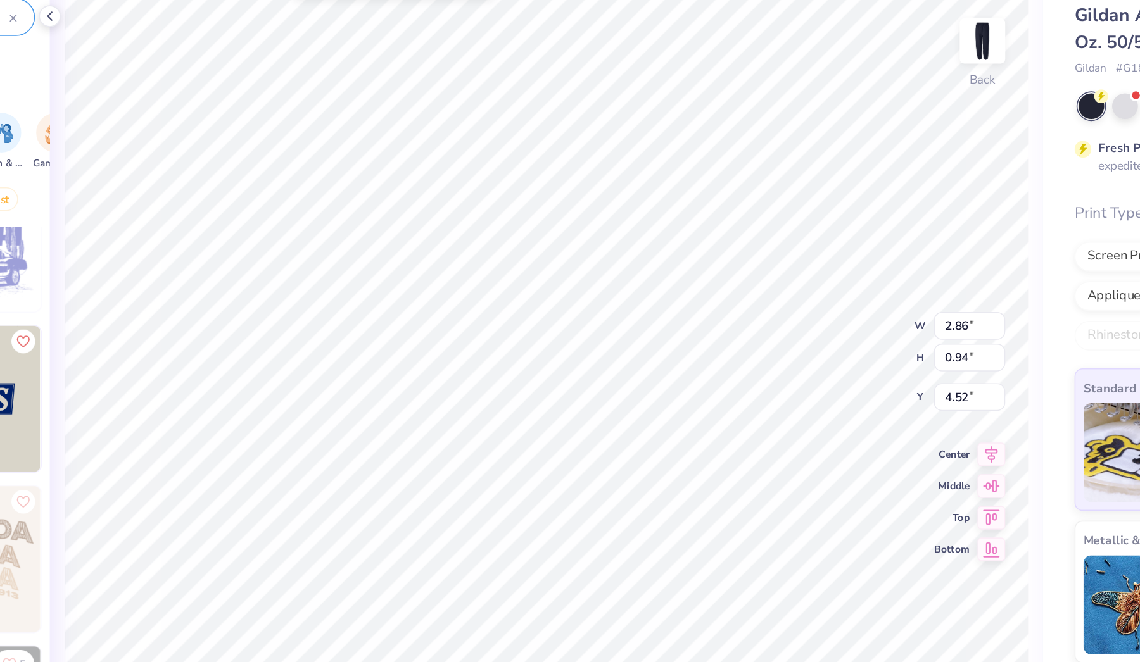
type input "10.26"
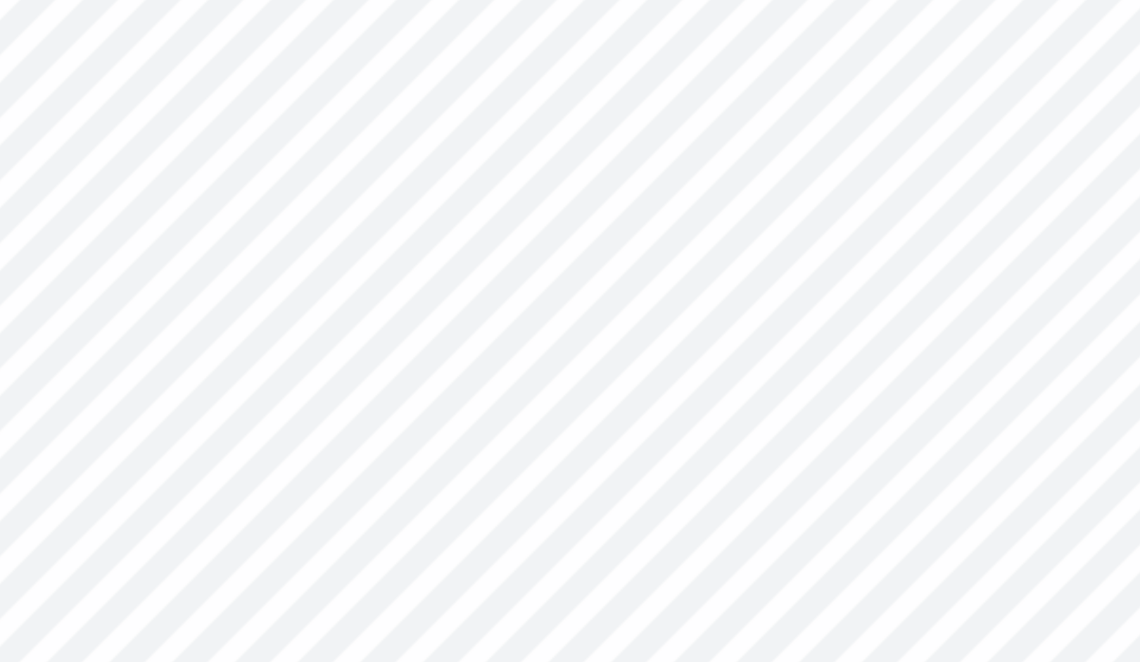
type input "1.82"
type input "0.71"
type input "10.39"
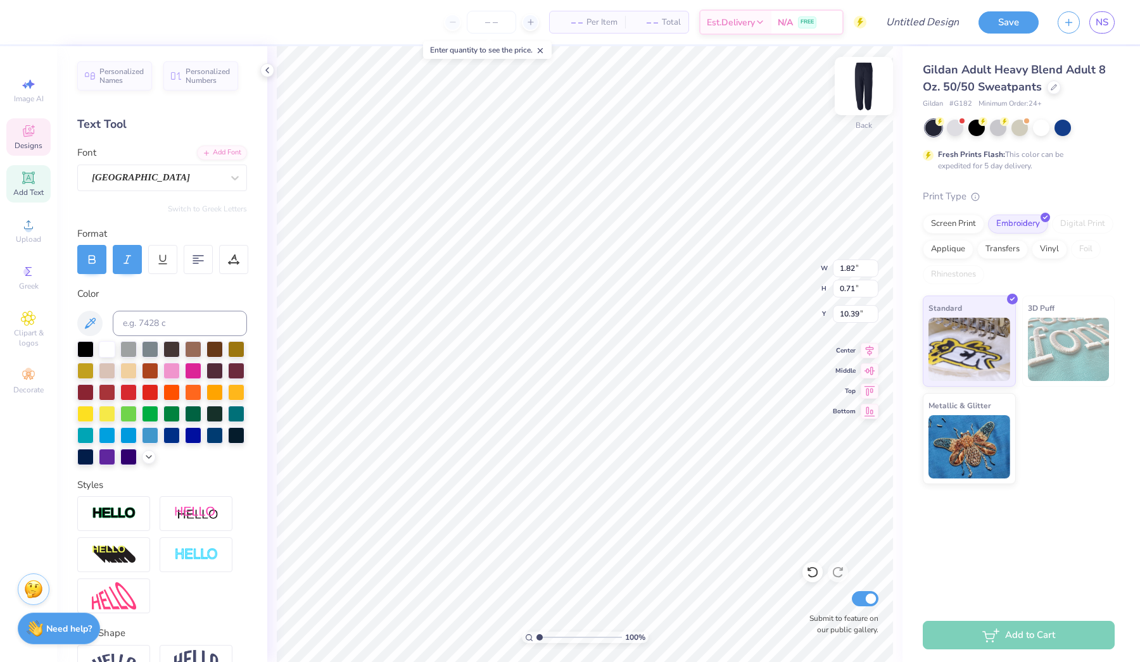
type textarea "AXA"
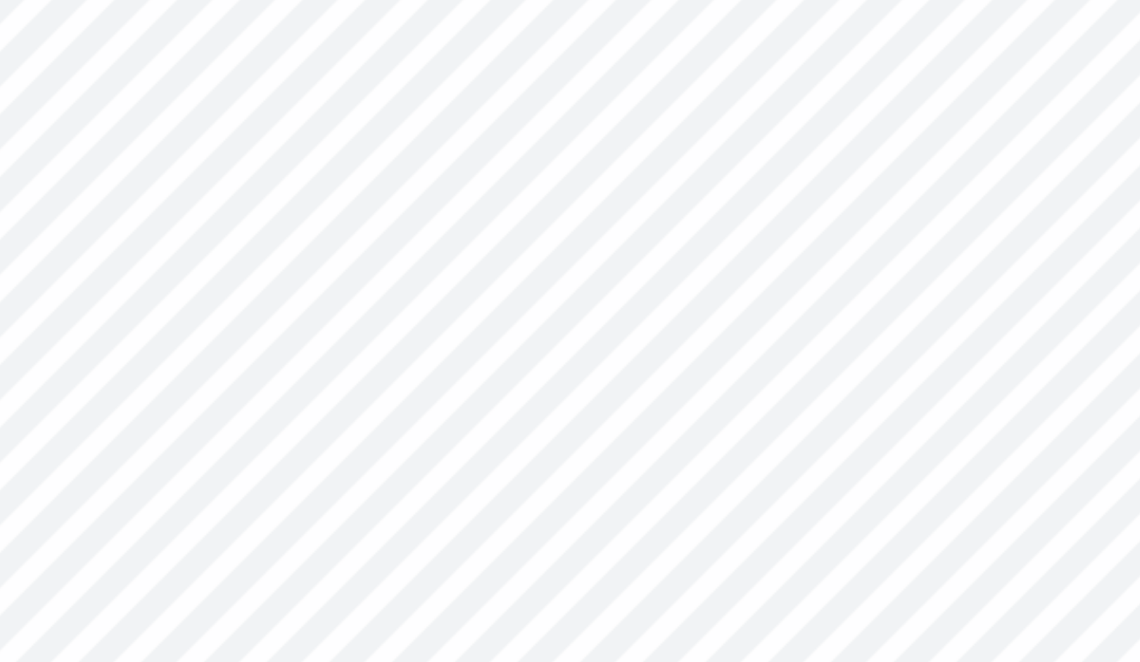
type input "1.87"
type input "0.63"
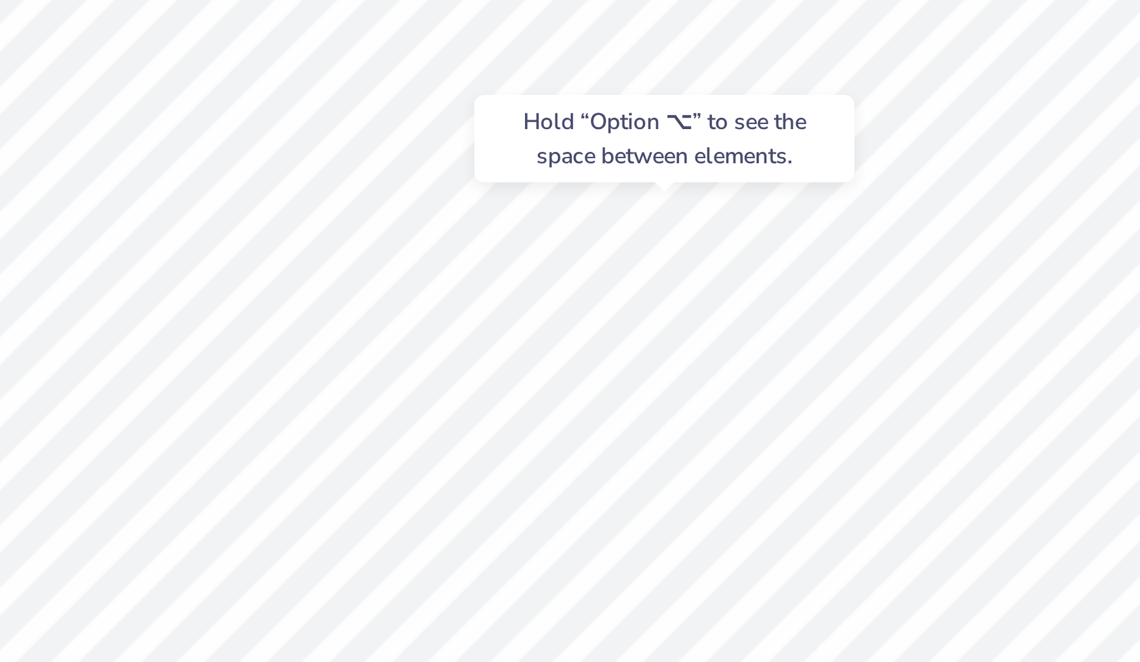
type input "10.43"
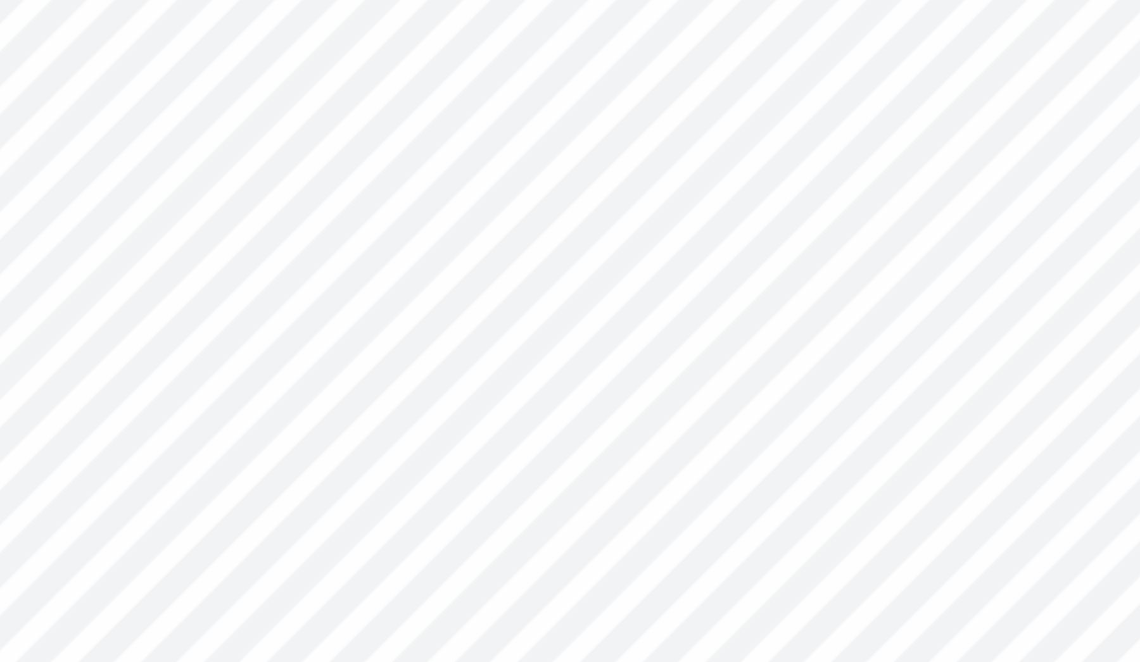
type input "3.32"
type input "1.09"
type input "10.11"
type input "2.80"
type input "0.88"
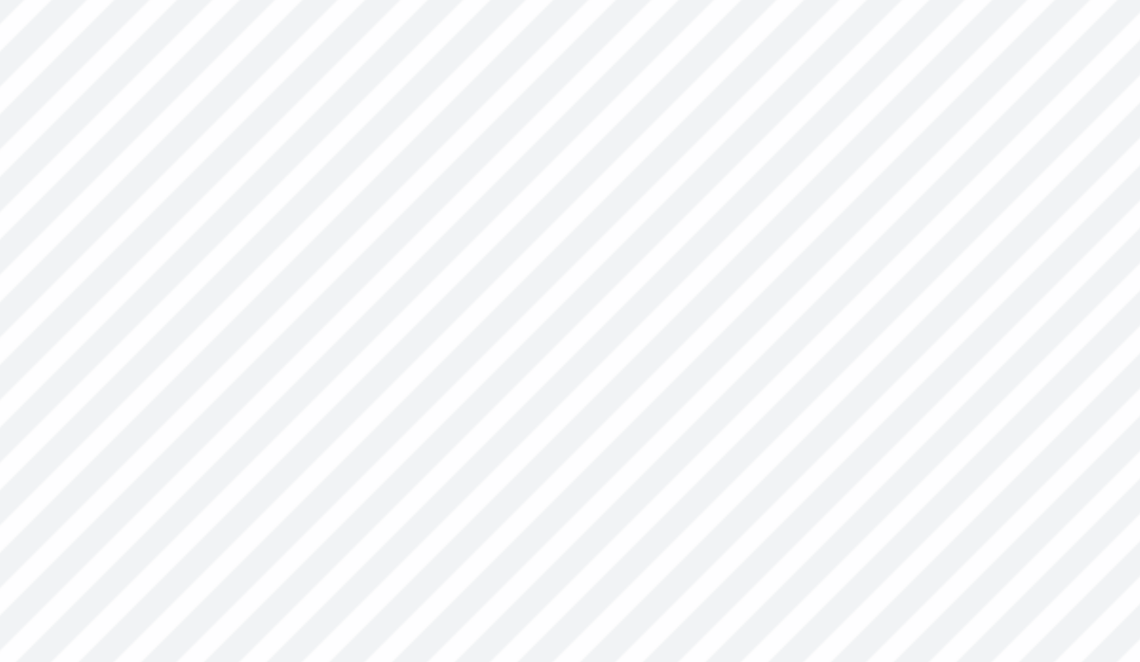
type input "10.30"
type input "1.59"
type input "0.53"
type input "10.48"
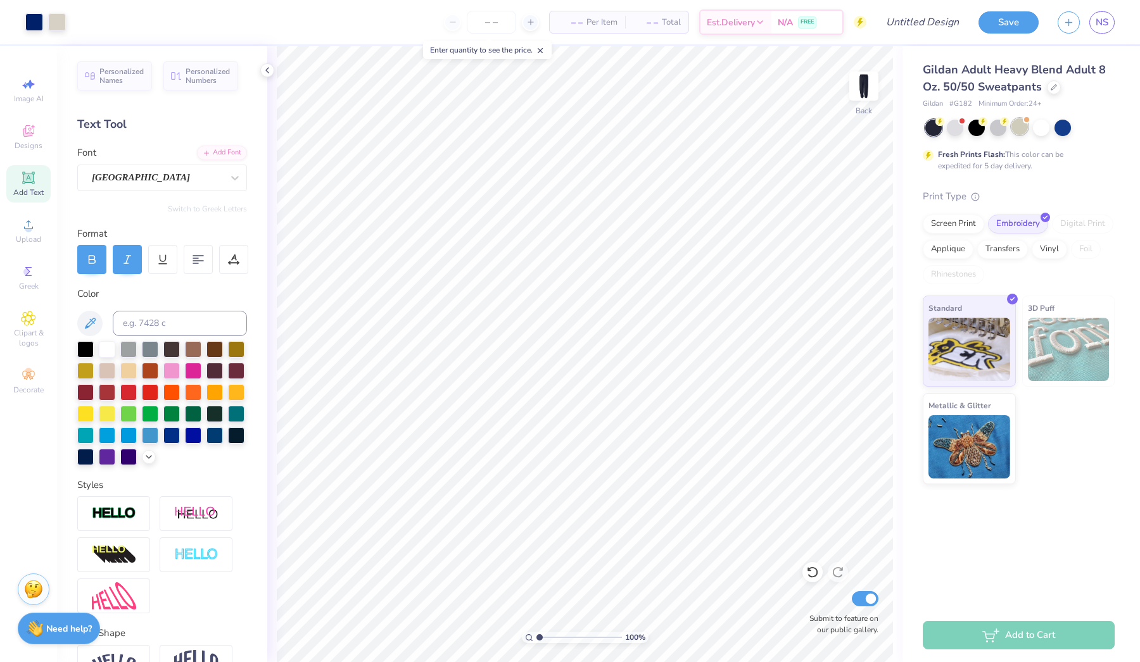
click at [1023, 126] on div at bounding box center [1019, 126] width 16 height 16
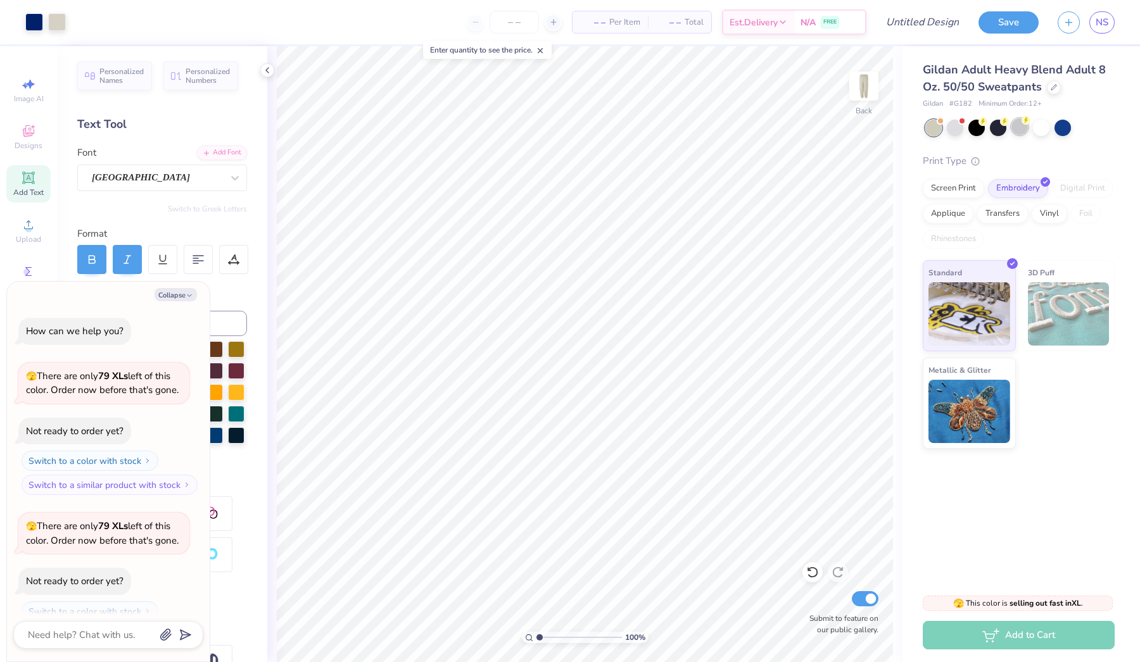
scroll to position [39, 0]
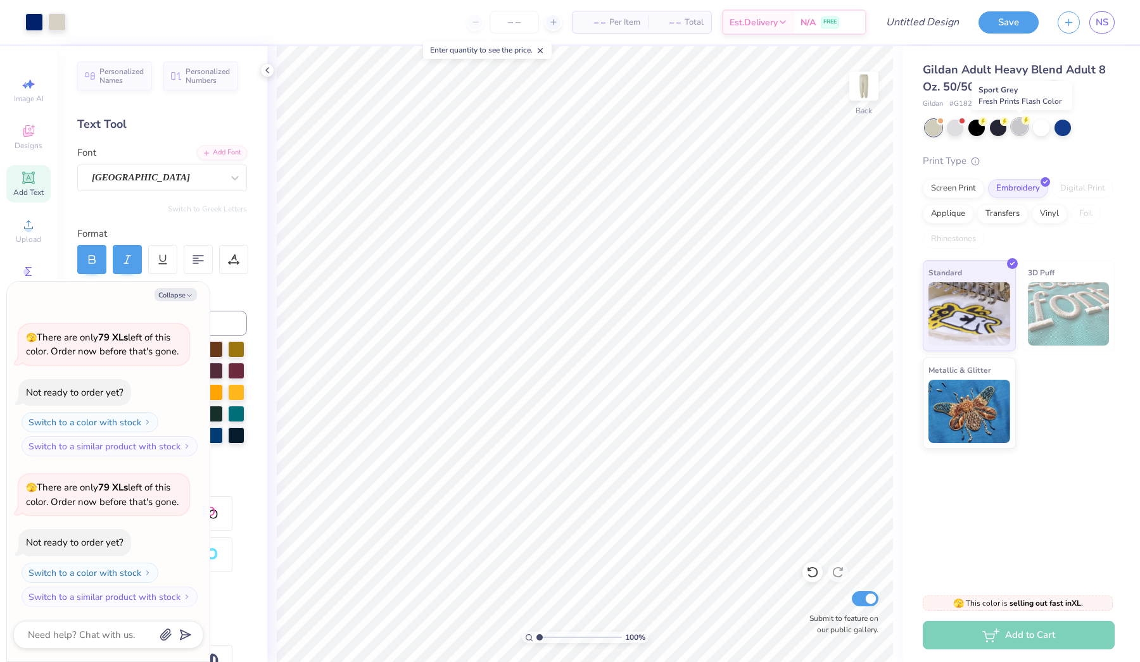
click at [1017, 127] on div at bounding box center [1019, 126] width 16 height 16
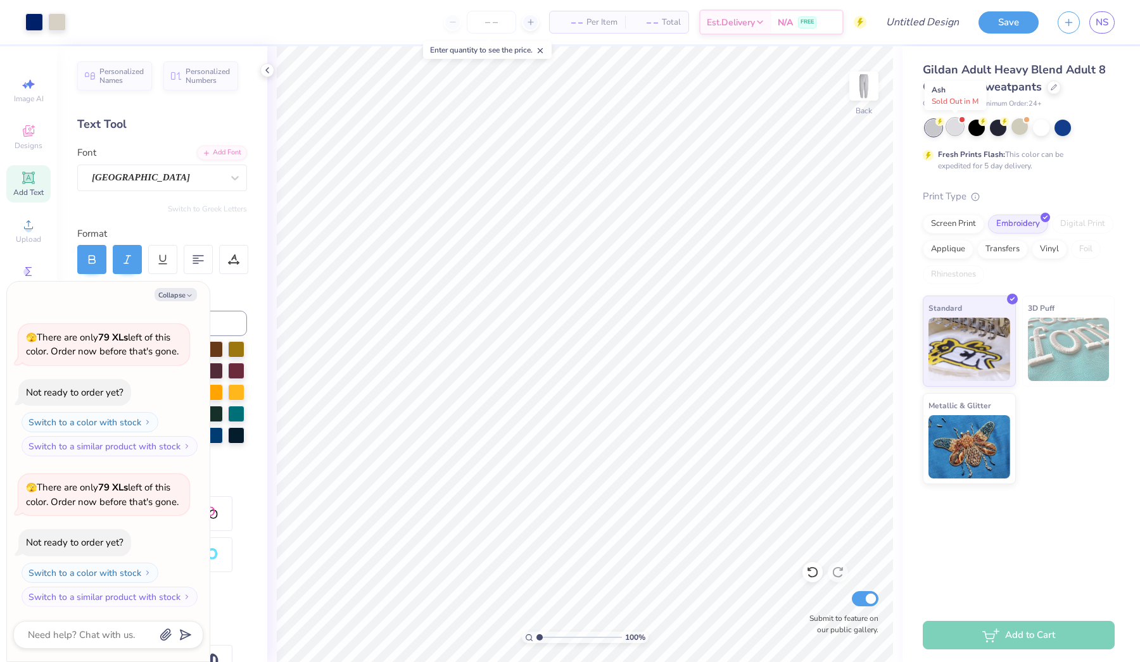
click at [956, 123] on div at bounding box center [955, 126] width 16 height 16
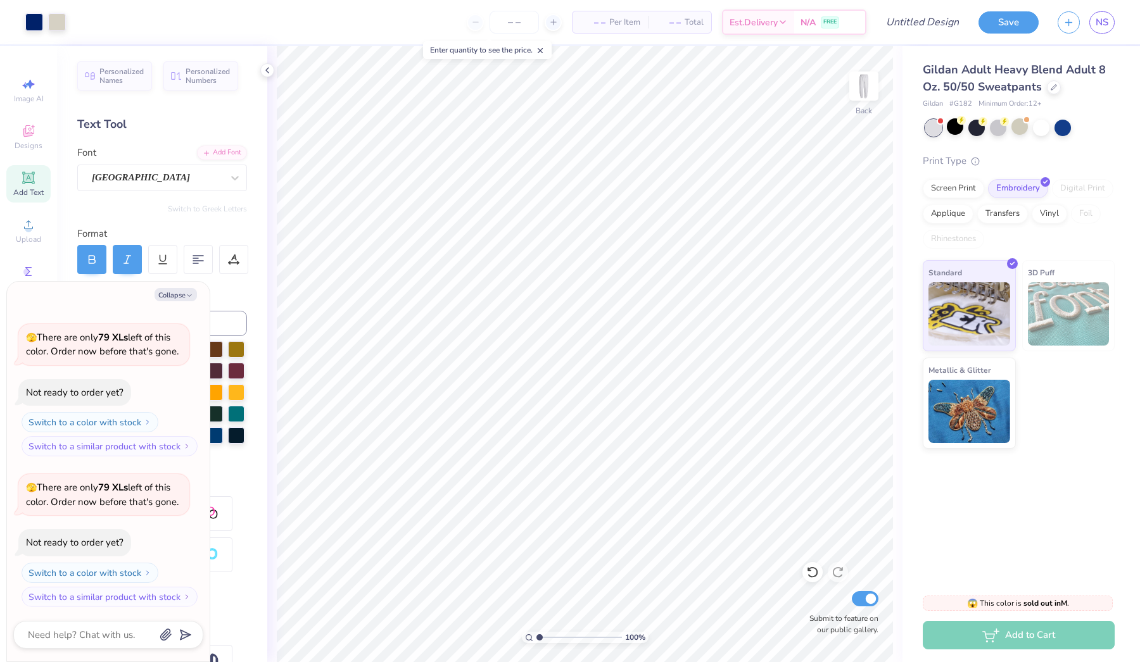
scroll to position [178, 0]
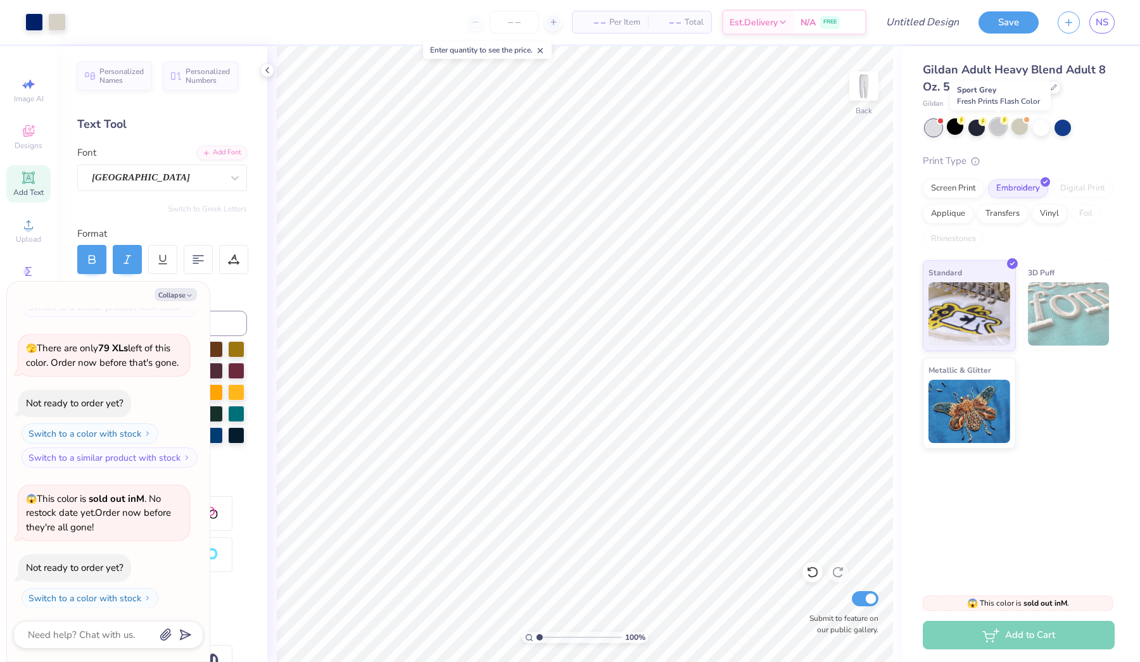
click at [1003, 124] on div at bounding box center [998, 126] width 16 height 16
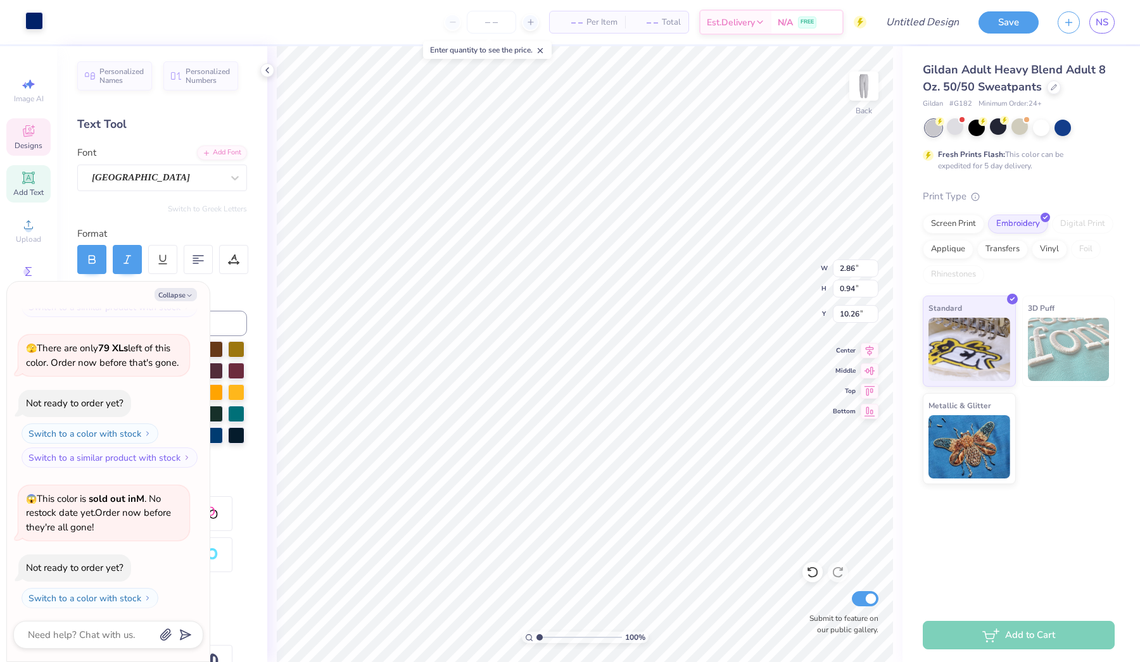
click at [34, 20] on div at bounding box center [34, 21] width 18 height 18
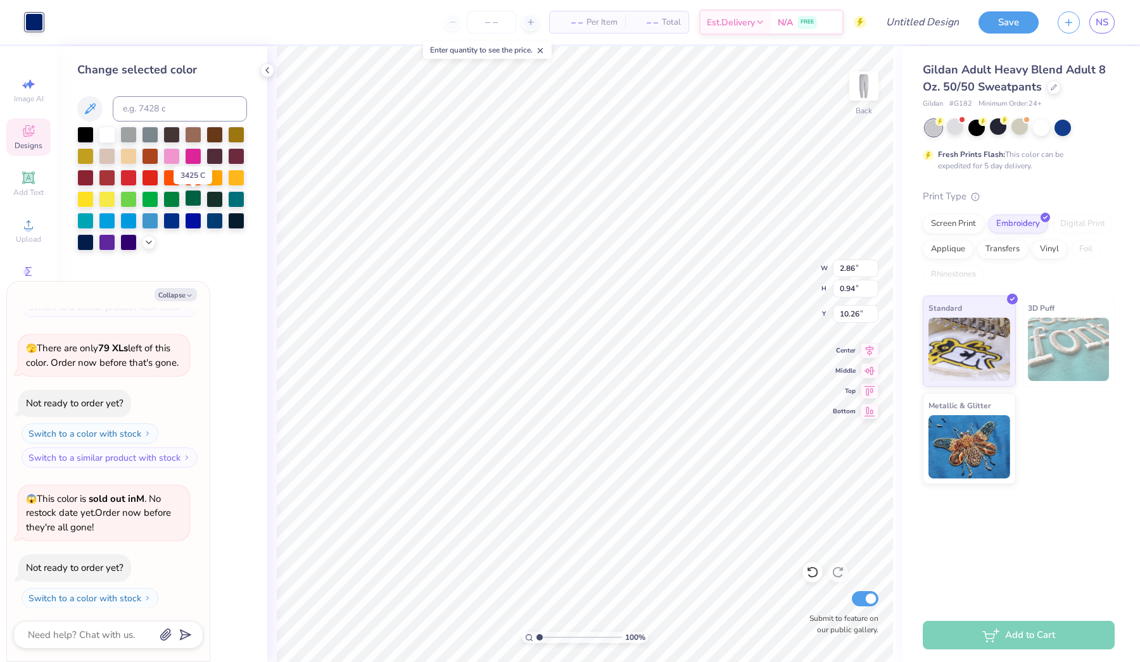
click at [187, 198] on div at bounding box center [193, 198] width 16 height 16
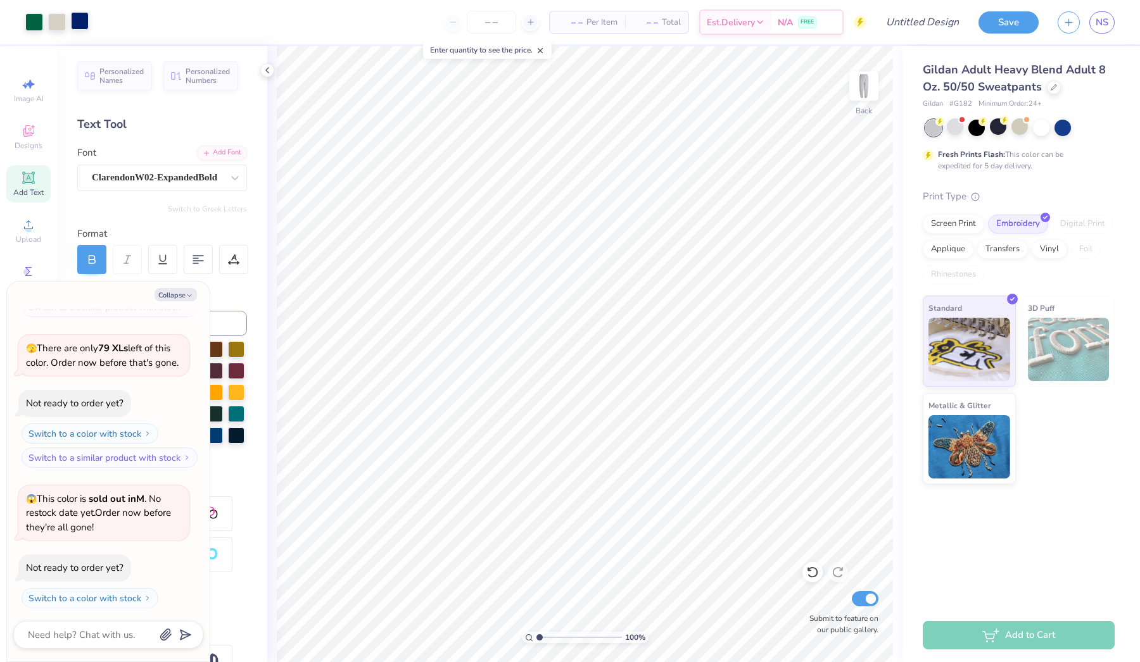
click at [82, 16] on div at bounding box center [80, 21] width 18 height 18
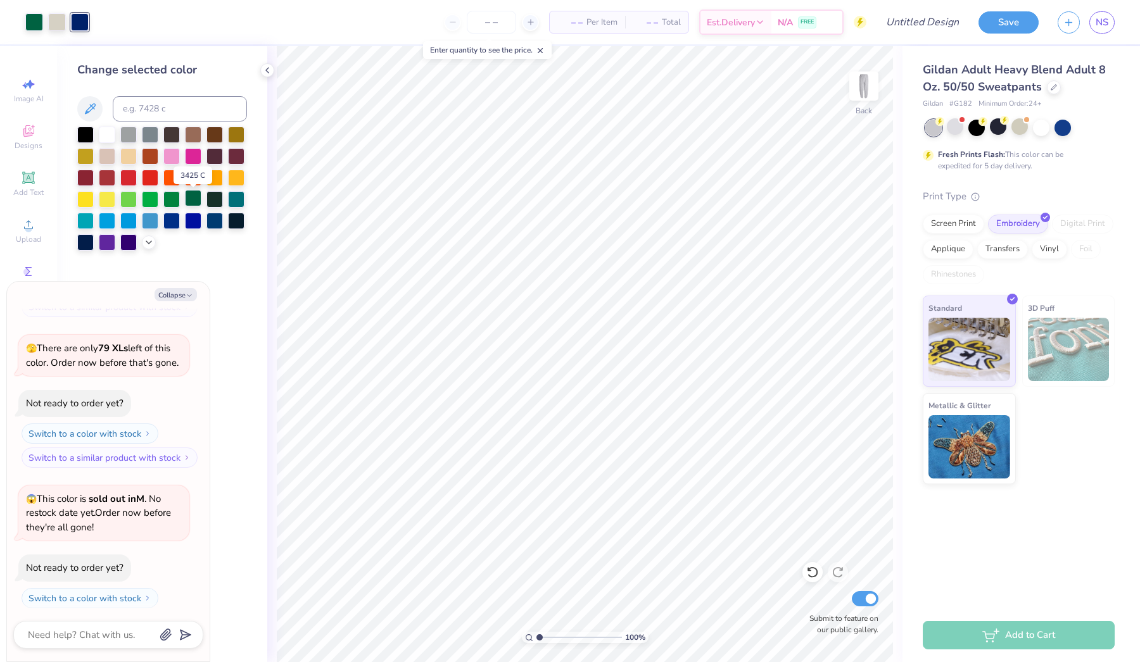
click at [196, 200] on div at bounding box center [193, 198] width 16 height 16
click at [121, 13] on div "– – Per Item – – Total Est. Delivery N/A FREE" at bounding box center [470, 22] width 791 height 44
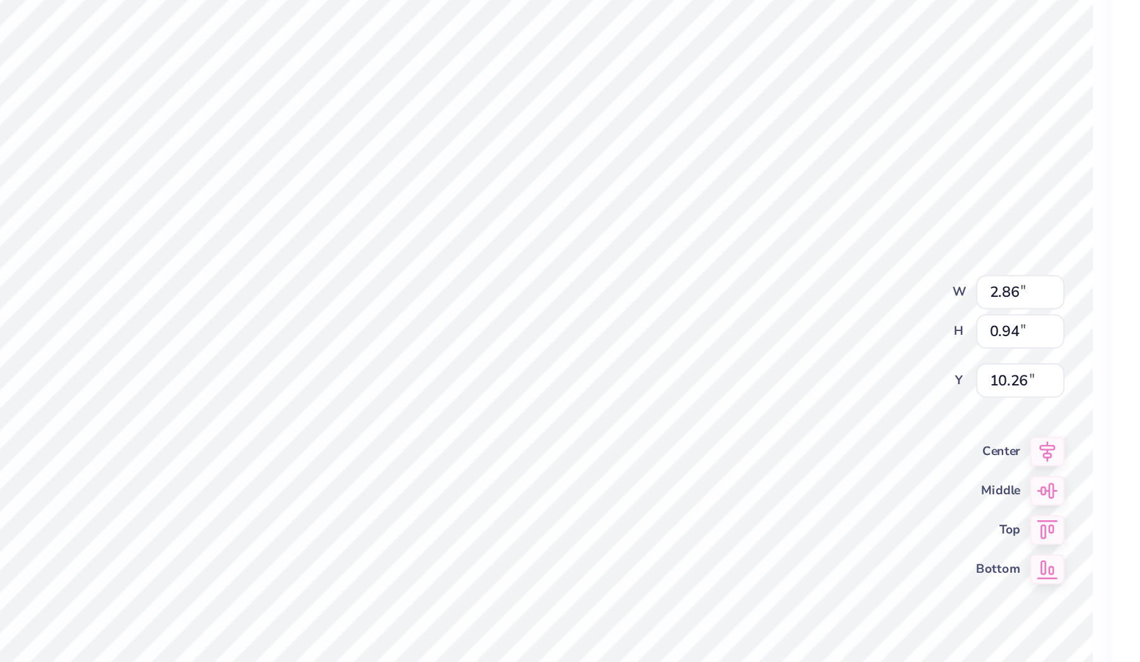
type textarea "x"
type input "3.54"
type input "1.17"
type textarea "x"
type input "9.65"
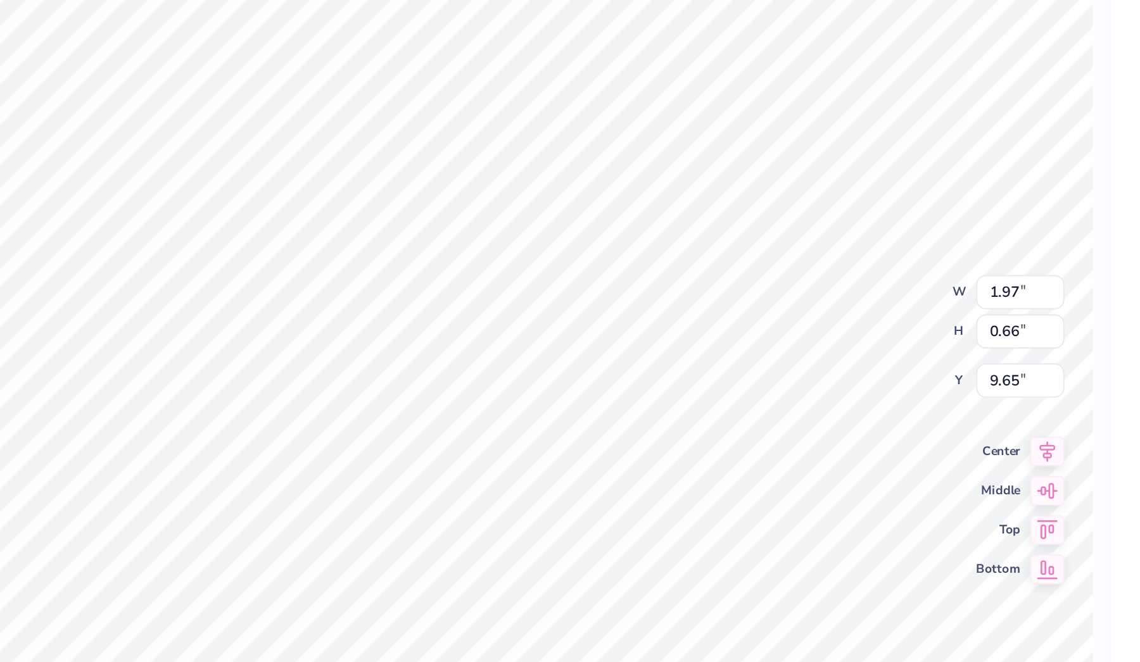
type textarea "x"
type input "10.53"
type textarea "x"
type input "0.65"
type input "10.86"
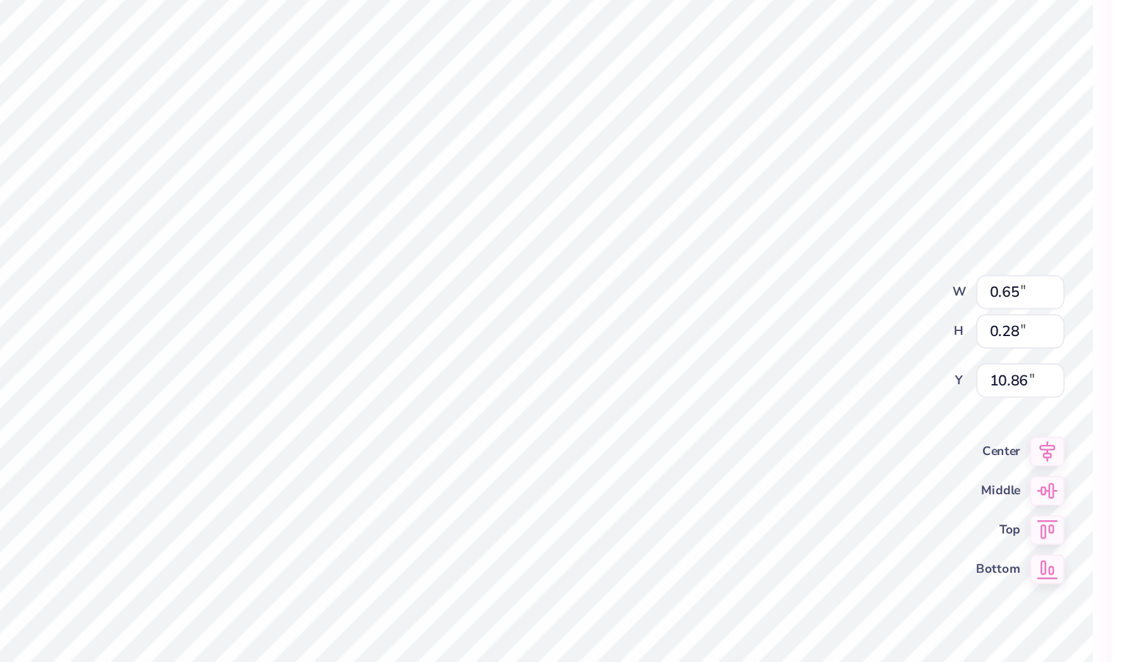
type textarea "x"
type textarea "0"
type textarea "x"
type textarea "09"
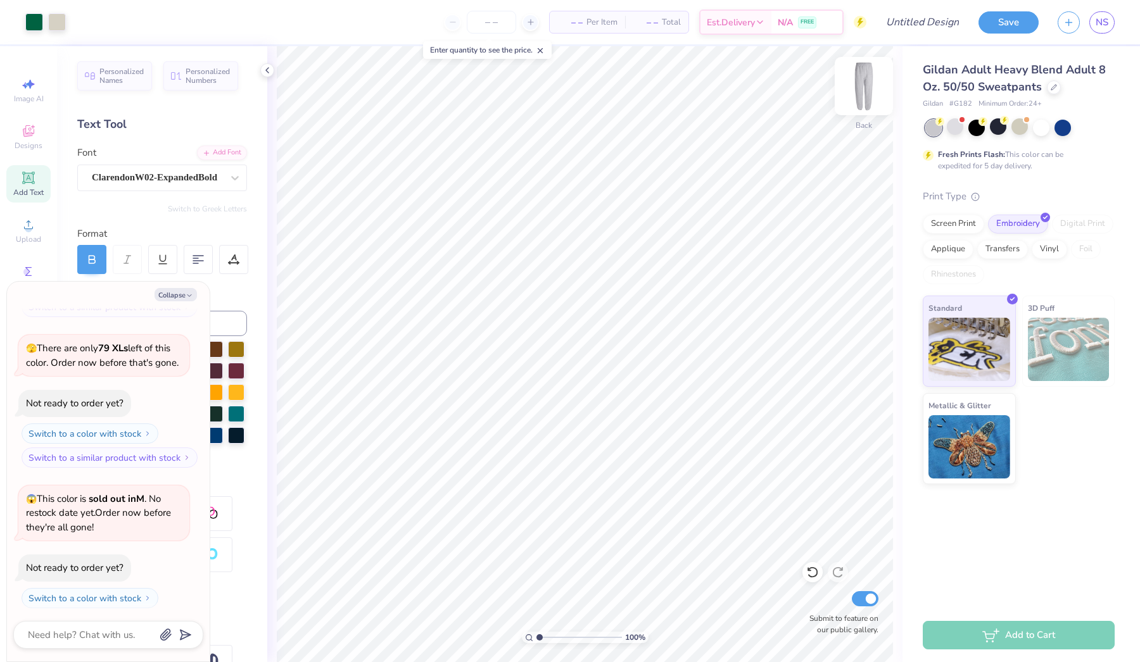
click at [872, 84] on img at bounding box center [863, 86] width 51 height 51
click at [865, 80] on img at bounding box center [863, 86] width 51 height 51
click at [32, 127] on icon at bounding box center [33, 127] width 4 height 4
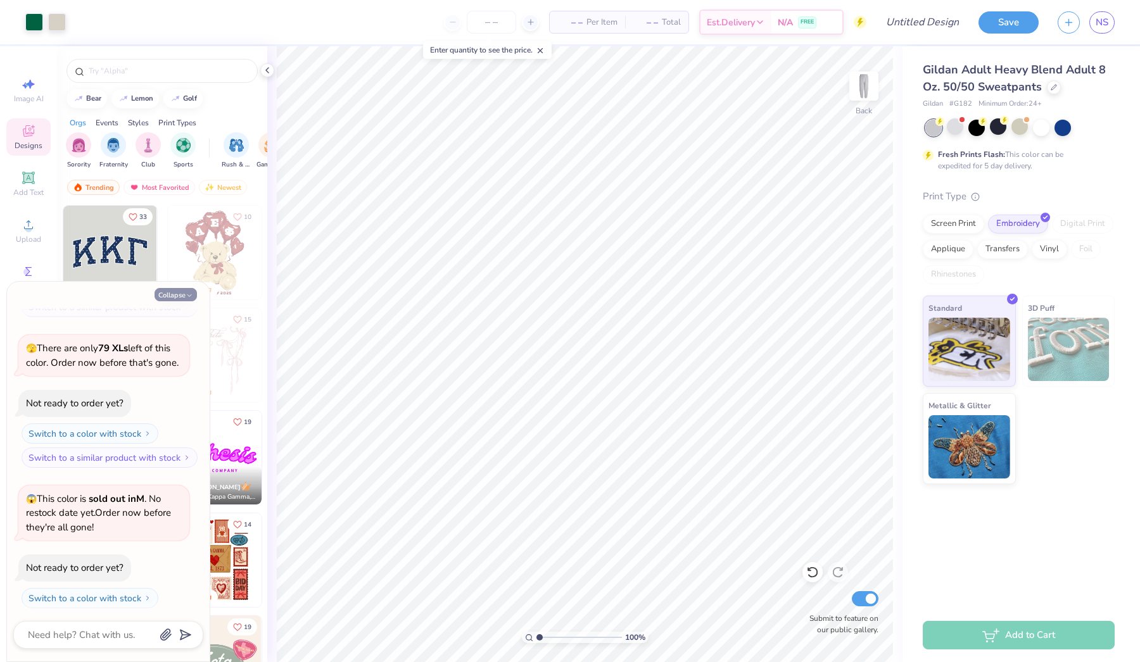
click at [180, 298] on button "Collapse" at bounding box center [176, 294] width 42 height 13
type textarea "x"
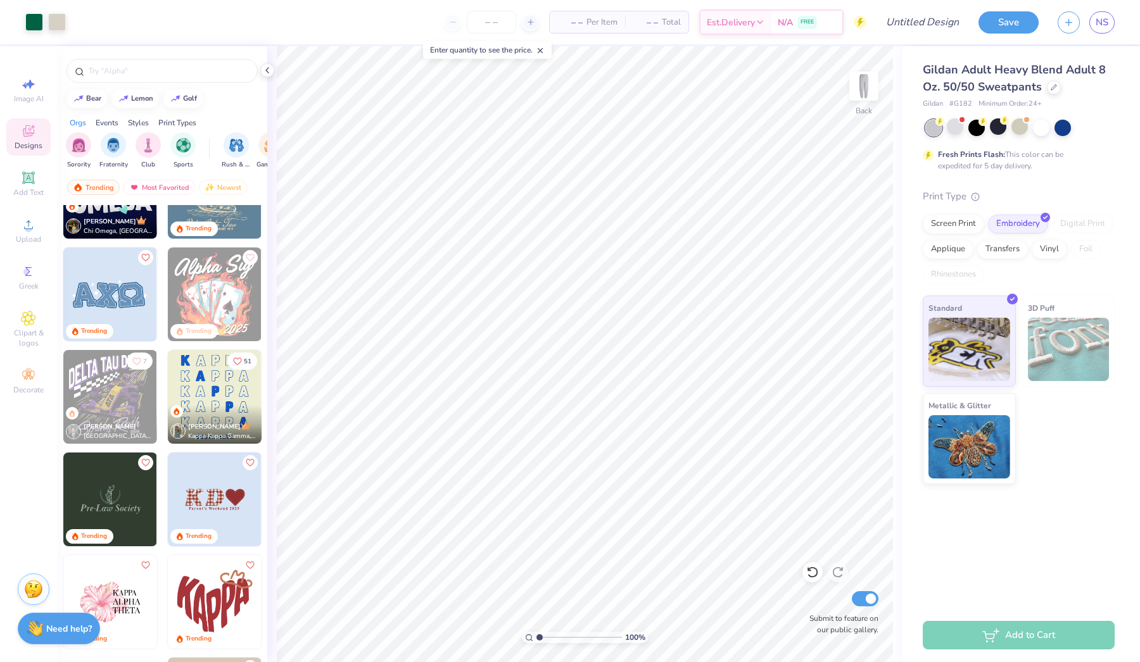
scroll to position [2540, 0]
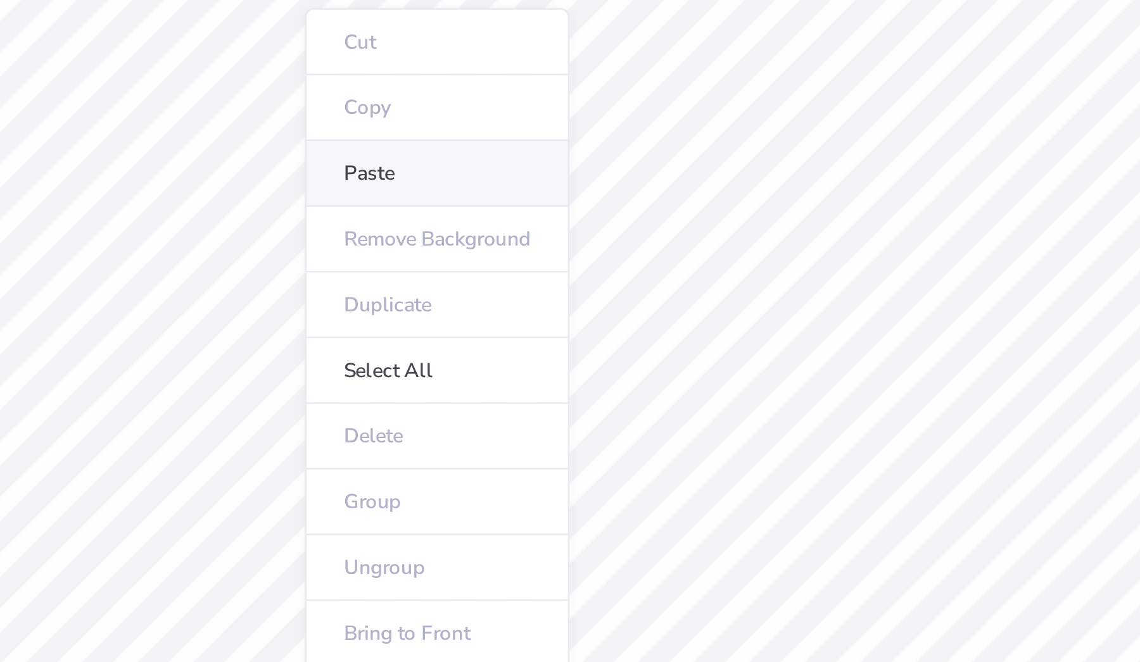
click at [531, 203] on li "Paste" at bounding box center [580, 215] width 99 height 25
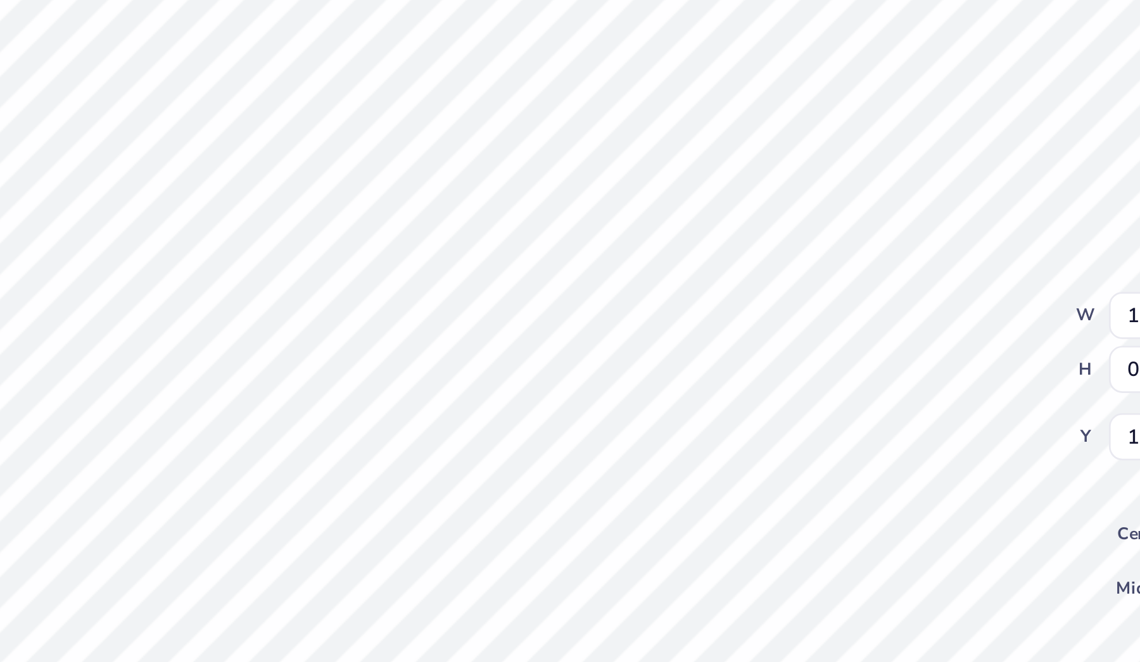
type input "0.69"
type input "1.97"
type input "13.69"
type input "2.48"
type input "7.13"
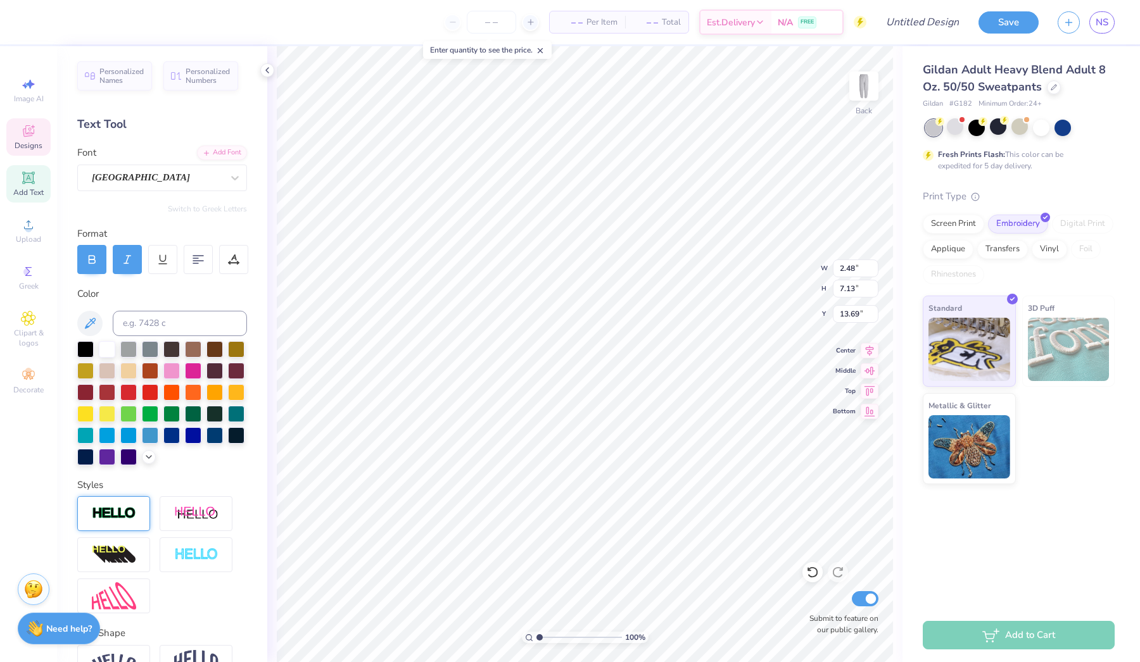
click at [108, 522] on div at bounding box center [113, 513] width 73 height 35
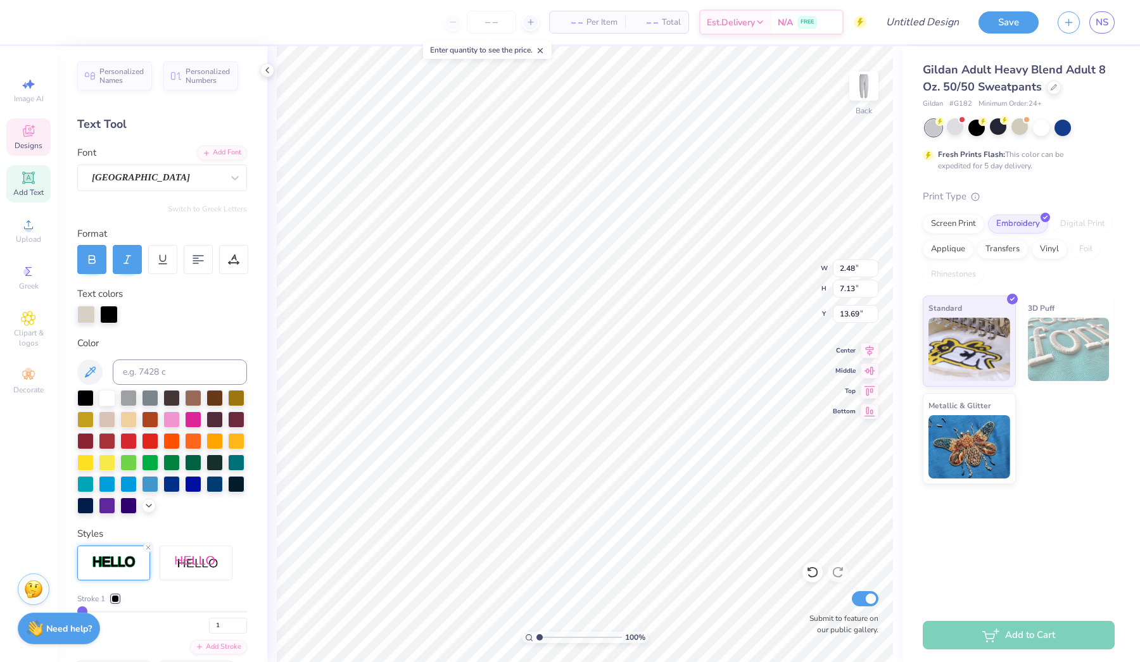
type input "2.49"
type input "7.15"
click at [103, 311] on div at bounding box center [109, 314] width 18 height 18
click at [172, 464] on div at bounding box center [171, 461] width 16 height 16
click at [192, 458] on div at bounding box center [193, 461] width 16 height 16
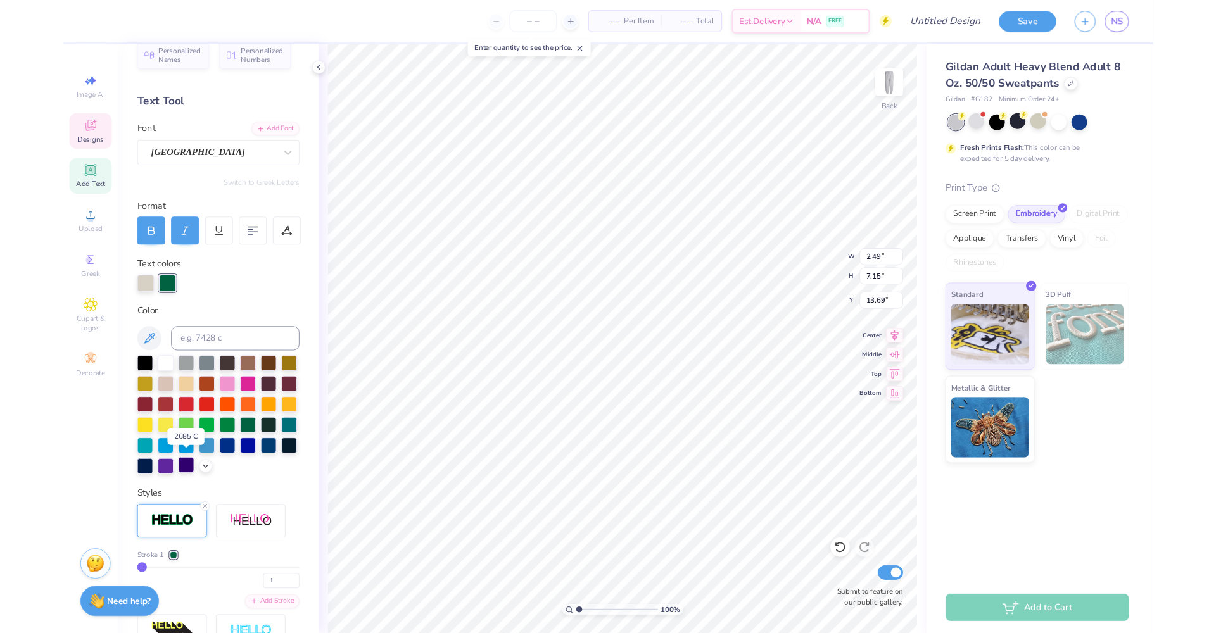
scroll to position [27, 0]
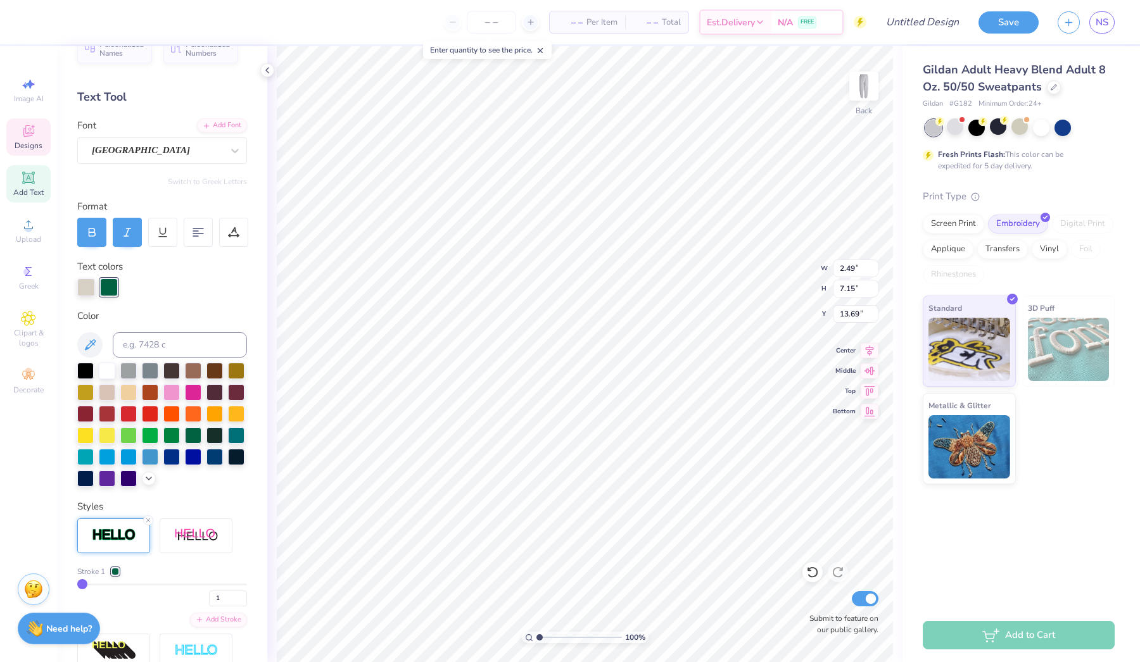
click at [84, 579] on div "Stroke 1 1" at bounding box center [162, 586] width 170 height 41
type input "2"
type input "3"
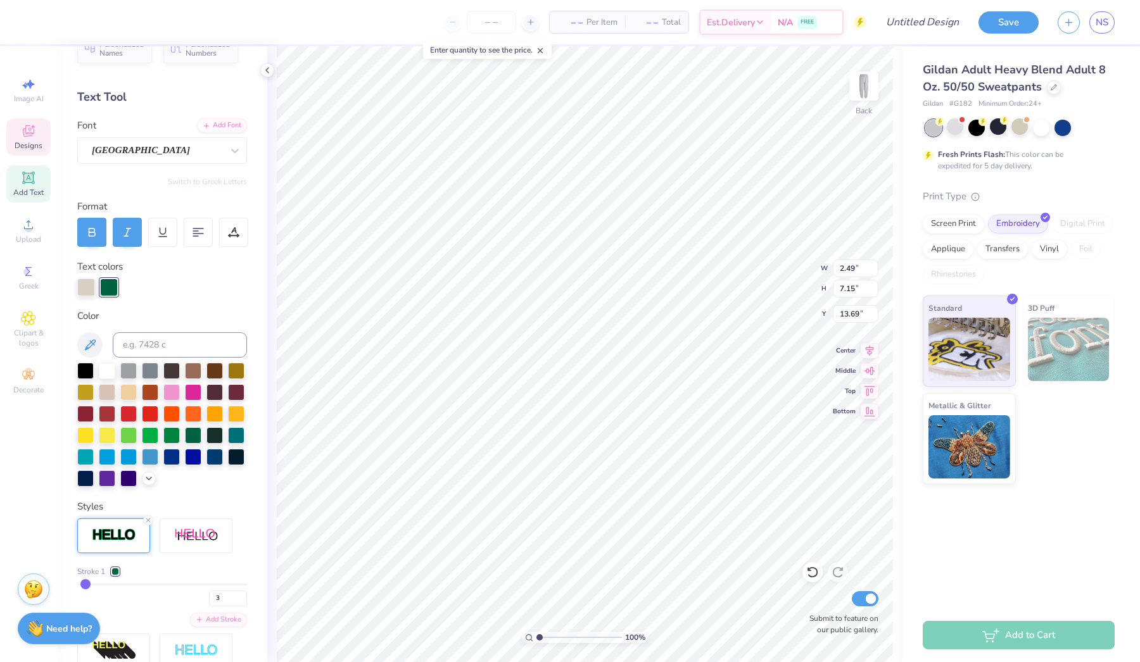
type input "4"
click at [87, 584] on input "range" at bounding box center [162, 585] width 170 height 2
type input "2.54"
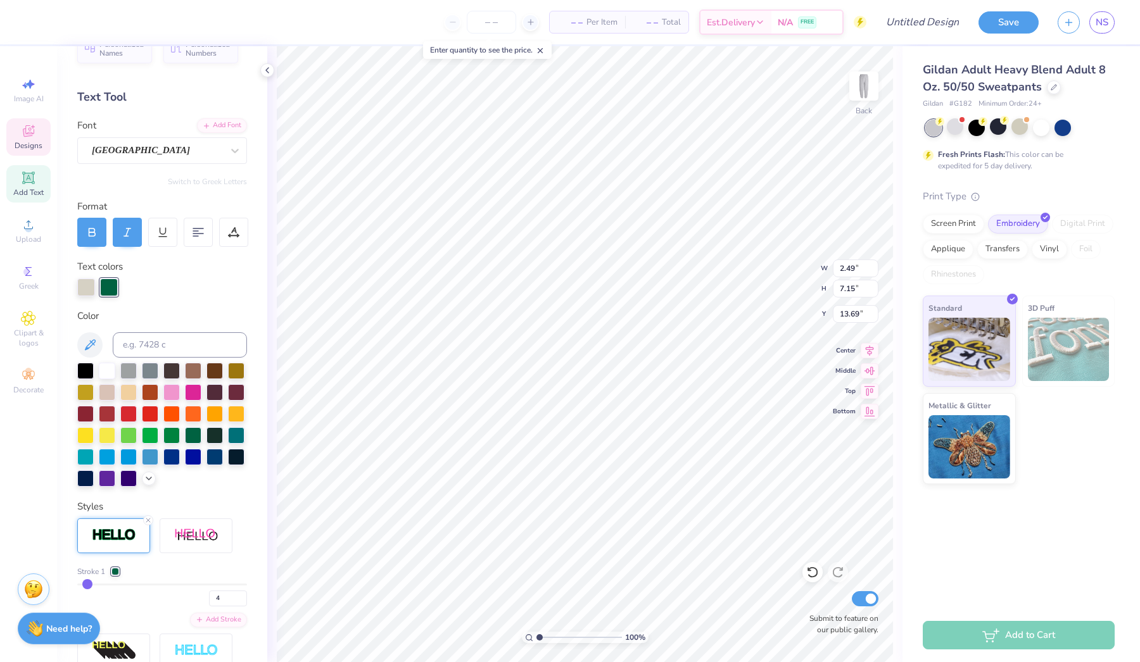
type input "7.19"
type input "13.67"
type input "3"
type input "4"
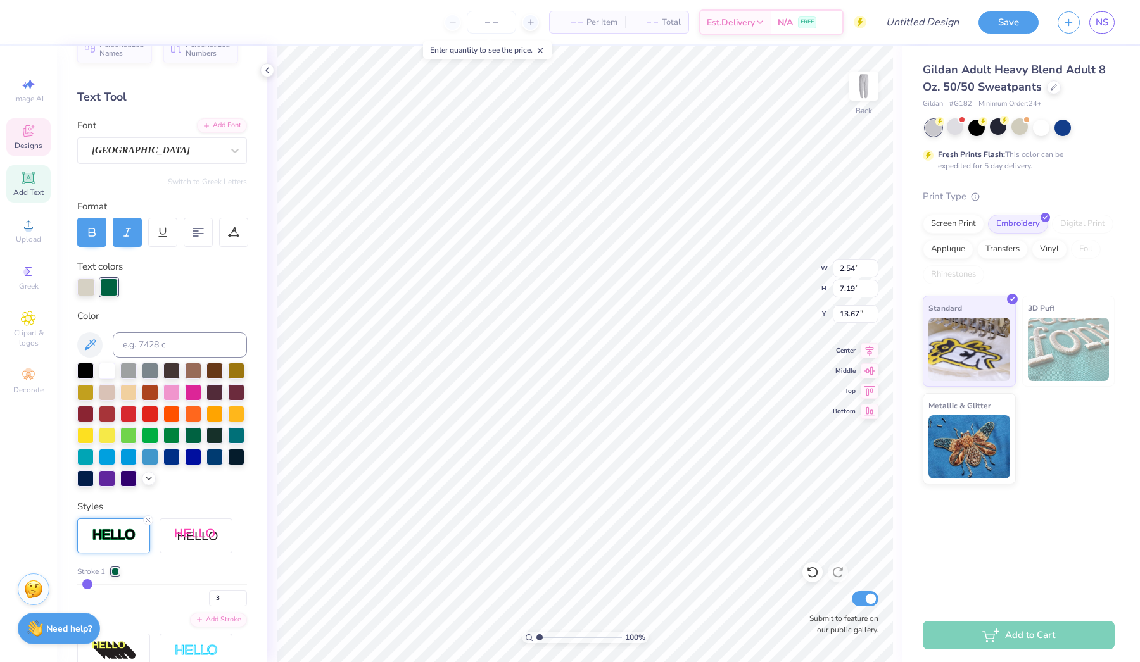
type input "4"
type input "5"
type input "6"
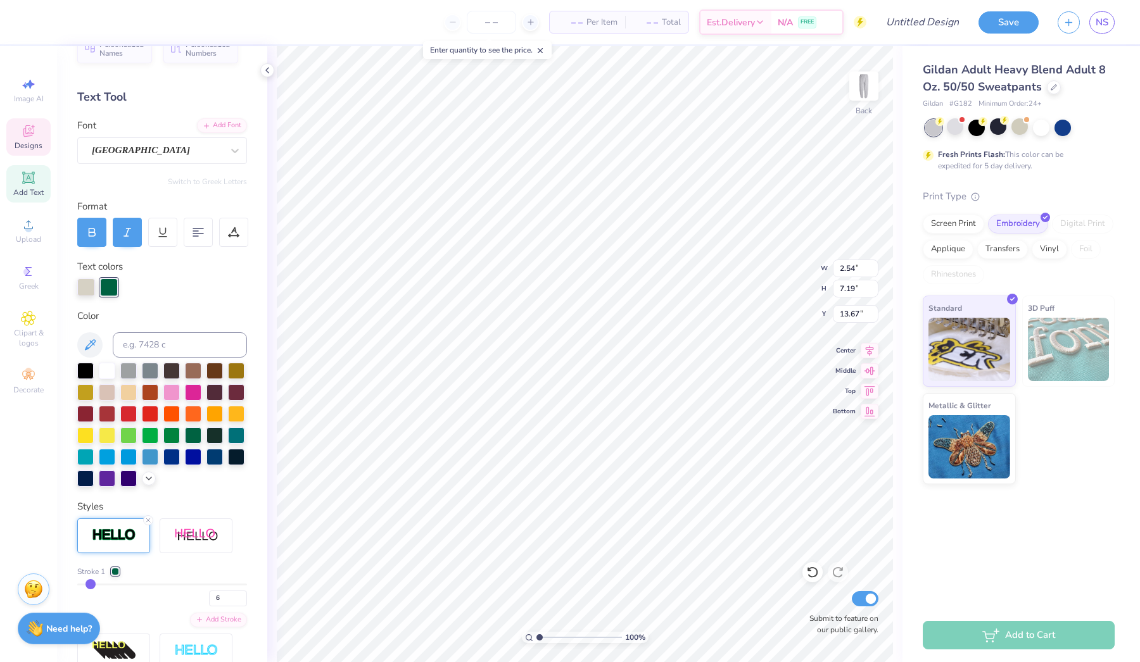
type input "6"
click at [90, 584] on input "range" at bounding box center [162, 585] width 170 height 2
type input "2.56"
type input "7.22"
type input "25.77"
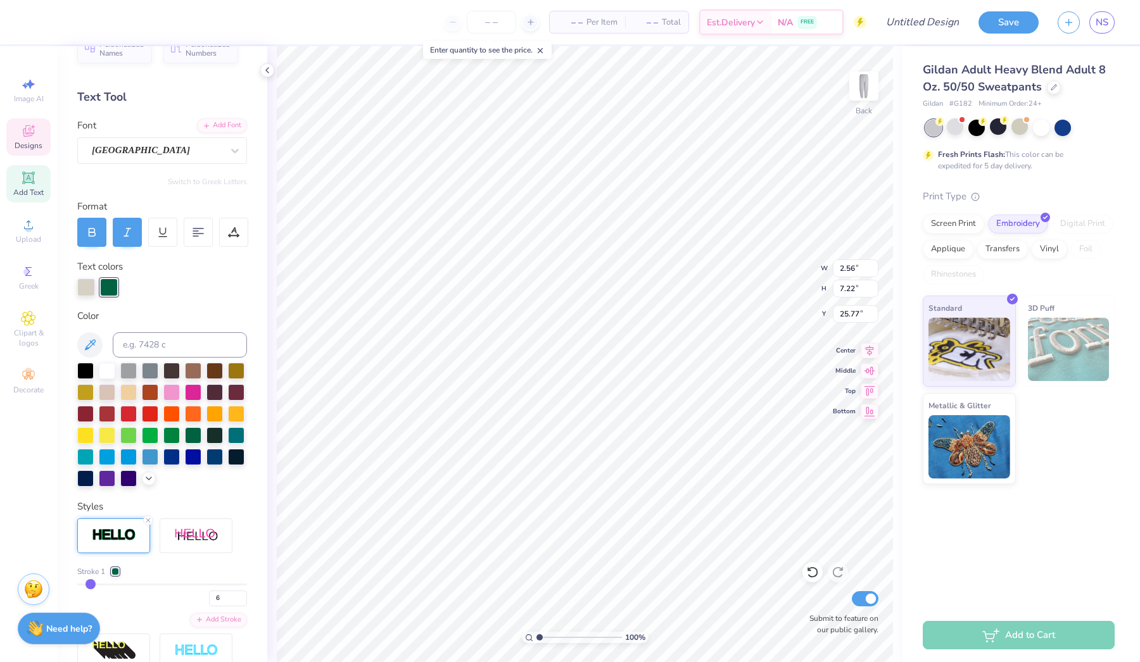
type input "3.00"
type input "8.45"
type input "17.81"
type input "3.46"
type input "8.42"
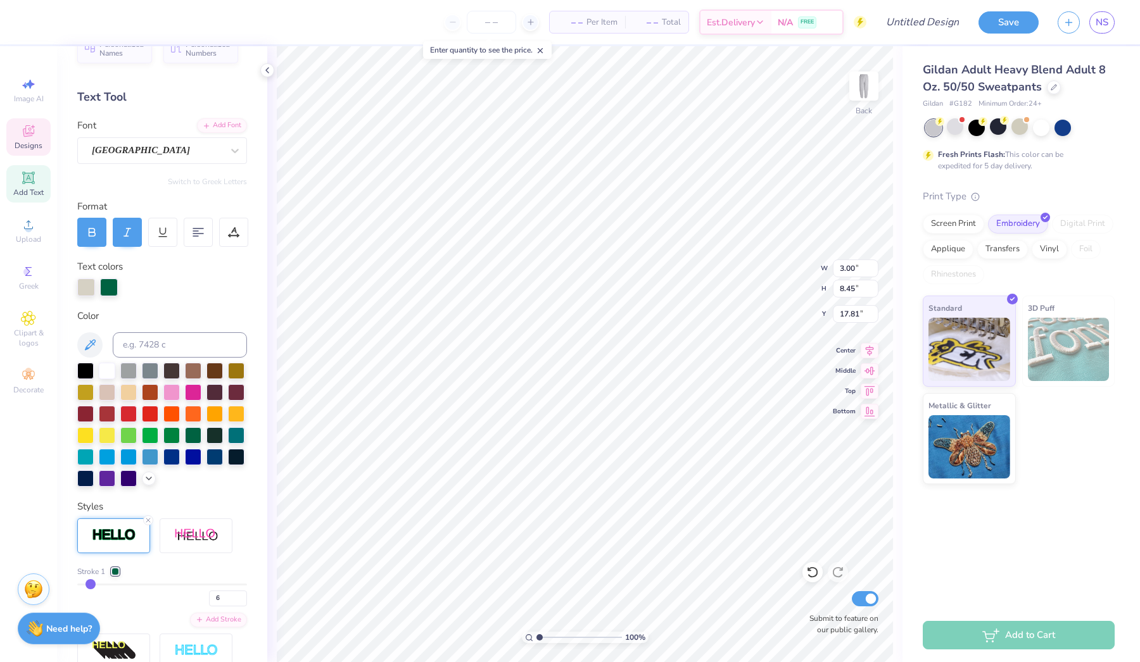
type input "17.72"
type input "3.24"
type input "8.43"
type input "17.90"
type input "28.74"
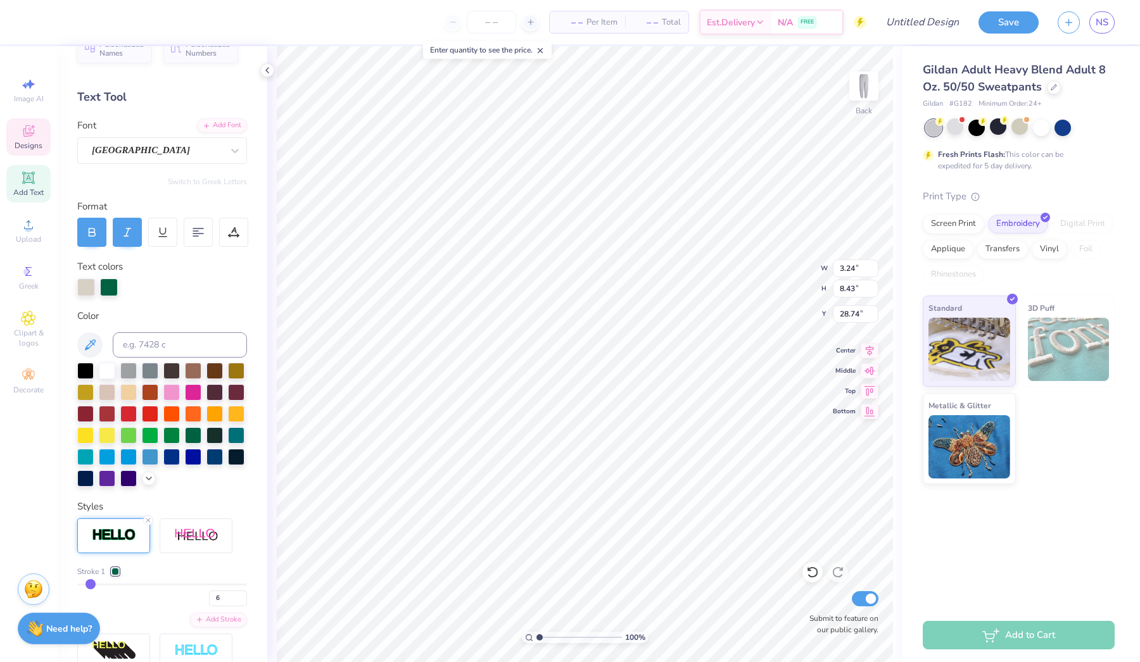
type input "26.19"
type input "22.96"
type input "8.20"
type input "22.51"
